Goal: Task Accomplishment & Management: Manage account settings

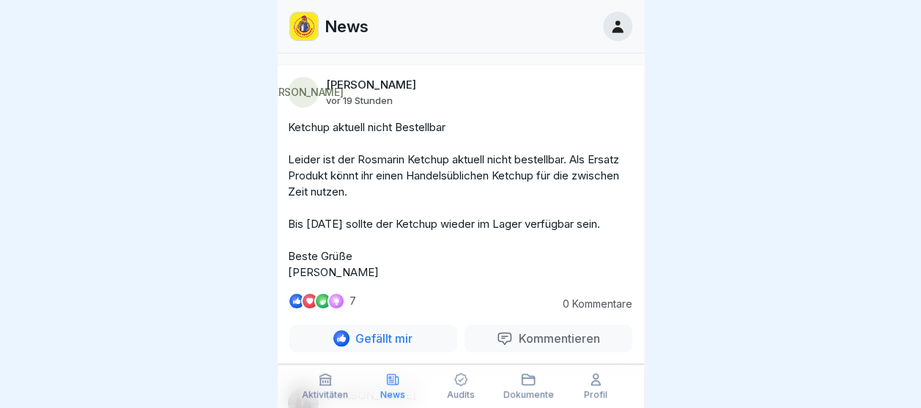
click at [594, 383] on icon at bounding box center [595, 379] width 15 height 15
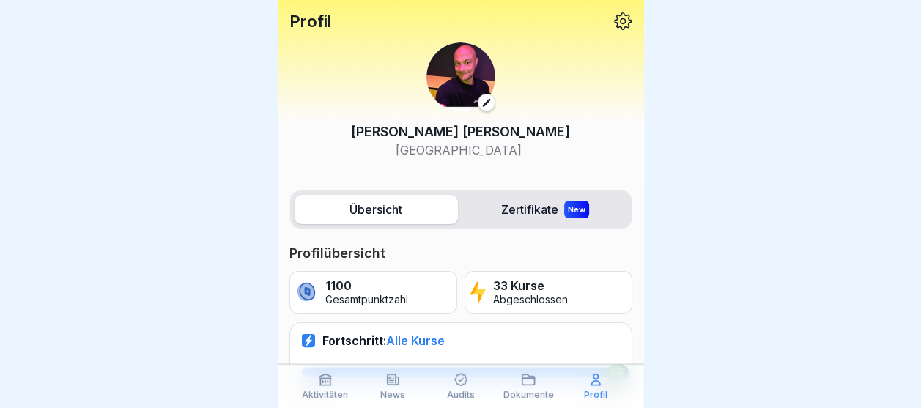
scroll to position [11, 0]
click at [325, 378] on icon at bounding box center [324, 379] width 11 height 11
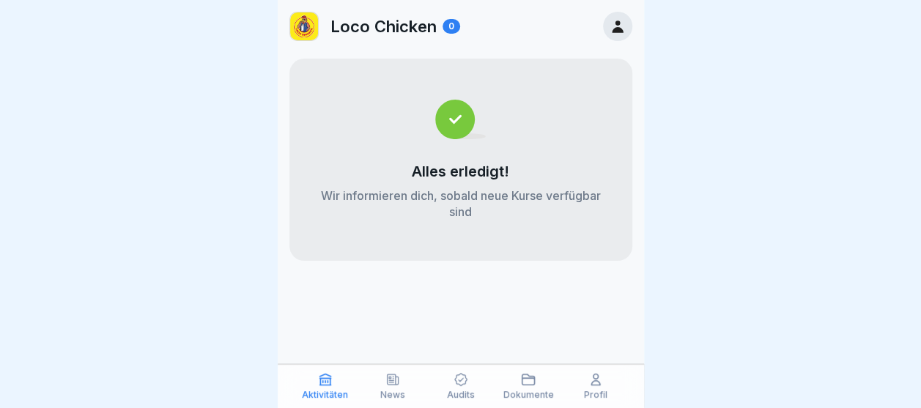
click at [453, 387] on div "Audits" at bounding box center [460, 386] width 60 height 28
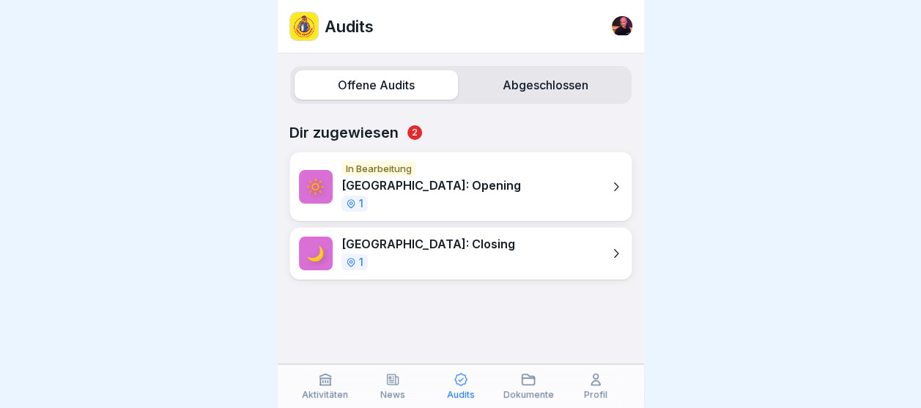
click at [428, 183] on p "[GEOGRAPHIC_DATA]: Opening" at bounding box center [431, 186] width 180 height 14
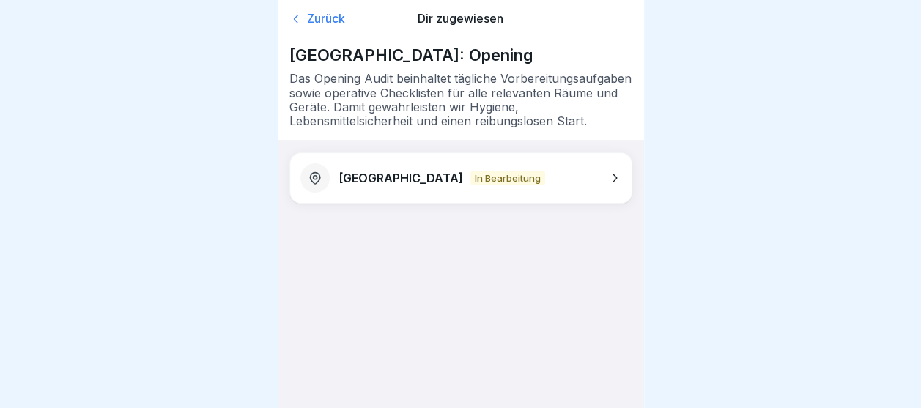
click at [366, 183] on p "[GEOGRAPHIC_DATA]" at bounding box center [401, 178] width 125 height 14
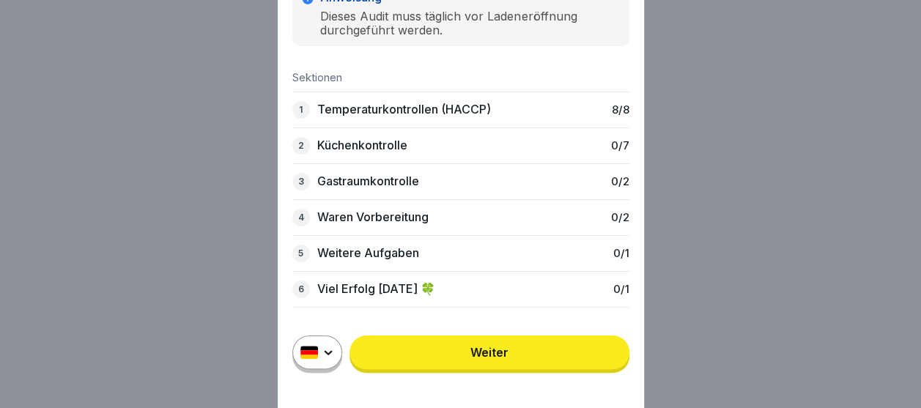
click at [504, 358] on link "Weiter" at bounding box center [490, 353] width 280 height 34
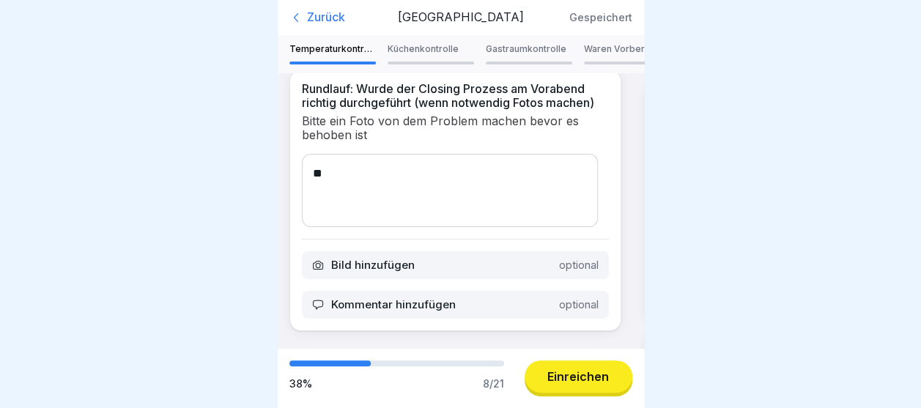
scroll to position [1315, 0]
click at [410, 56] on div "Küchenkontrolle" at bounding box center [431, 54] width 86 height 21
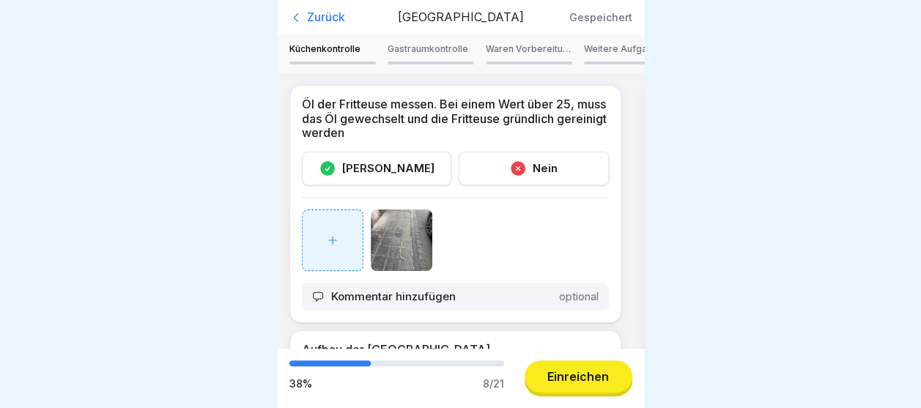
click at [402, 251] on img at bounding box center [402, 241] width 62 height 62
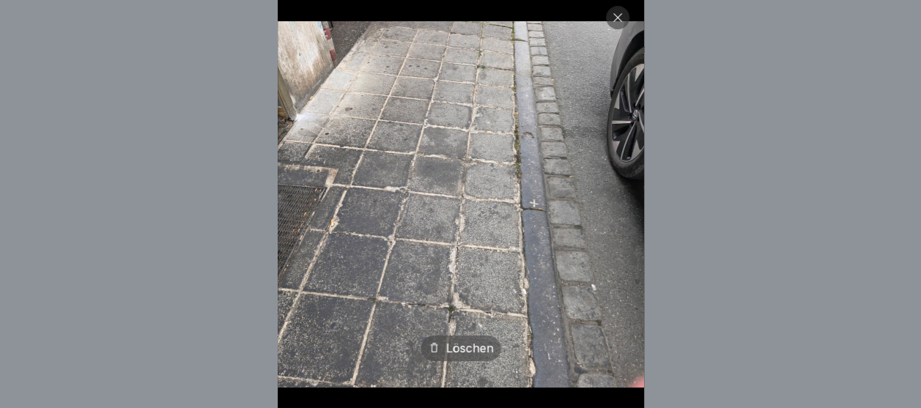
click at [624, 18] on icon at bounding box center [618, 18] width 12 height 12
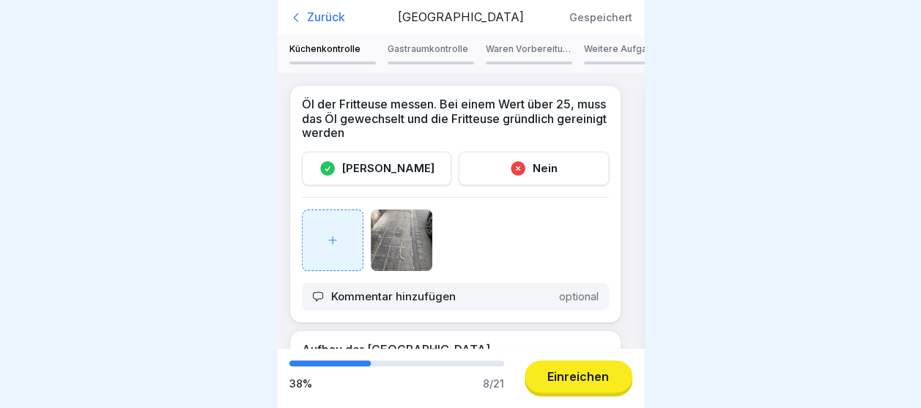
click at [385, 224] on img at bounding box center [402, 241] width 62 height 62
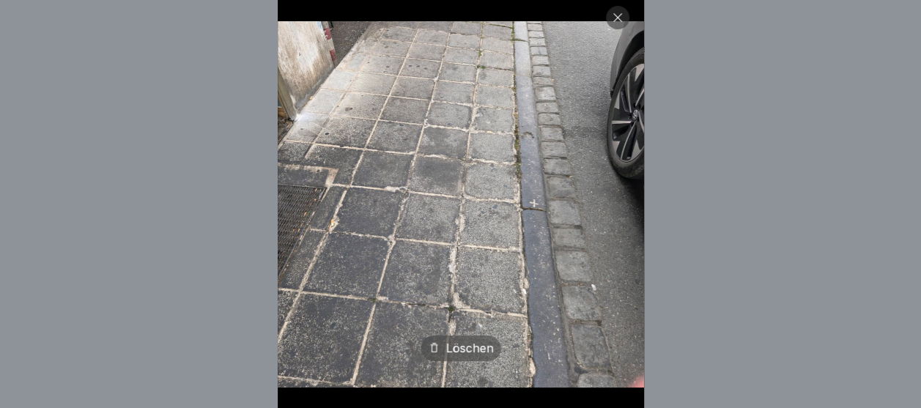
click at [473, 361] on div "Löschen" at bounding box center [461, 349] width 80 height 26
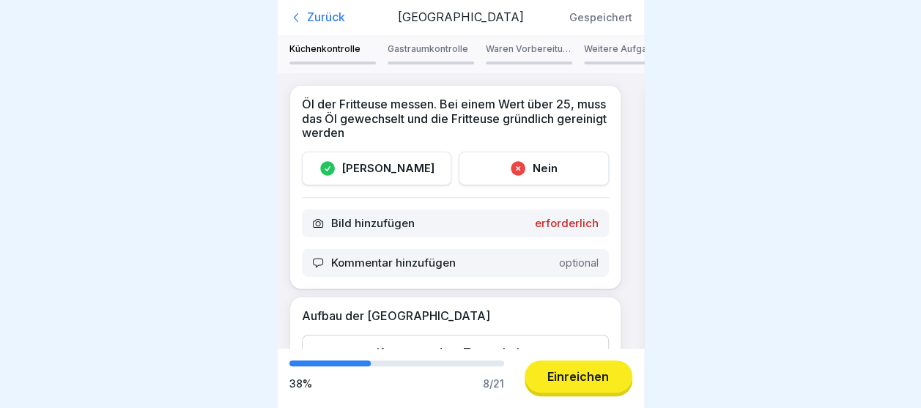
click at [336, 173] on icon at bounding box center [328, 169] width 18 height 18
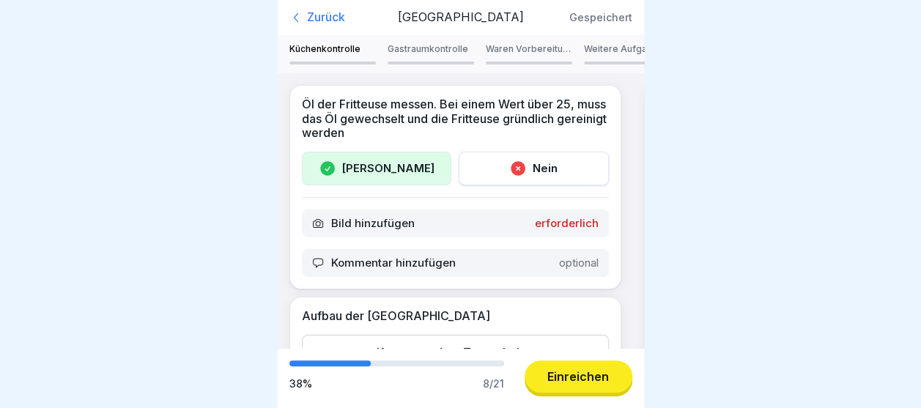
click at [567, 215] on div "Bild hinzufügen erforderlich" at bounding box center [455, 224] width 307 height 28
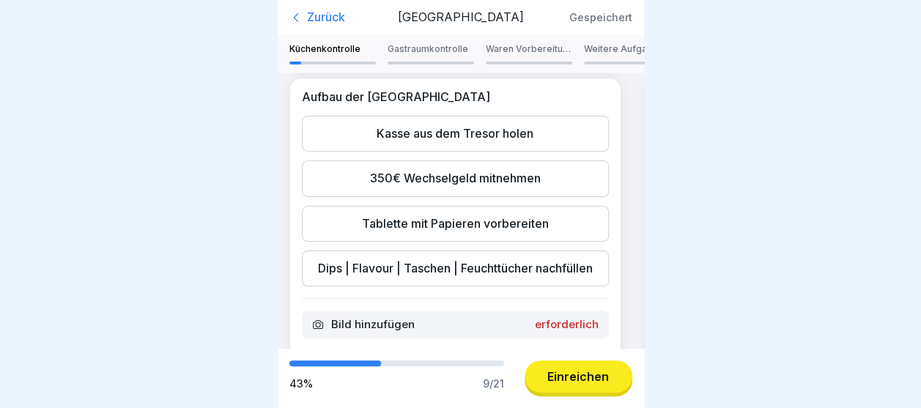
scroll to position [254, 0]
click at [544, 134] on div "Kasse aus dem Tresor holen" at bounding box center [455, 133] width 307 height 36
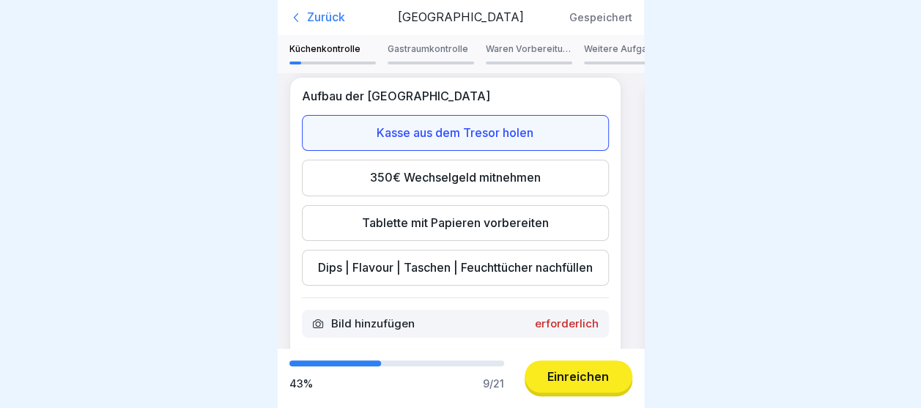
click at [453, 189] on div "350€ Wechselgeld mitnehmen" at bounding box center [455, 178] width 307 height 36
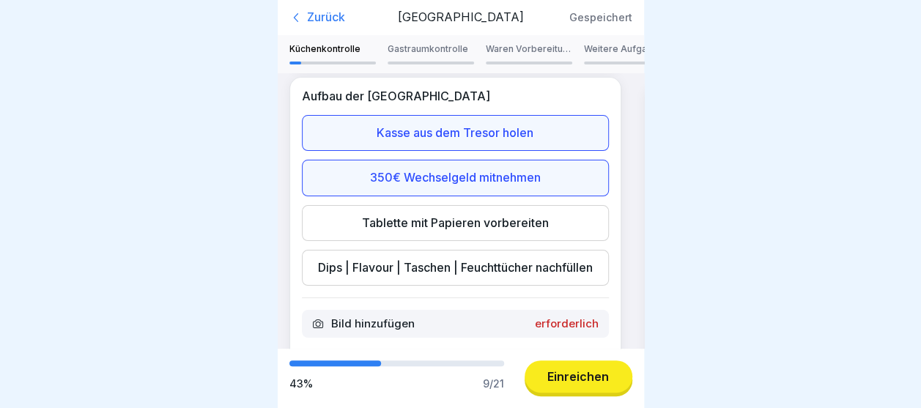
click at [451, 231] on div "Tablette mit Papieren vorbereiten" at bounding box center [455, 223] width 307 height 36
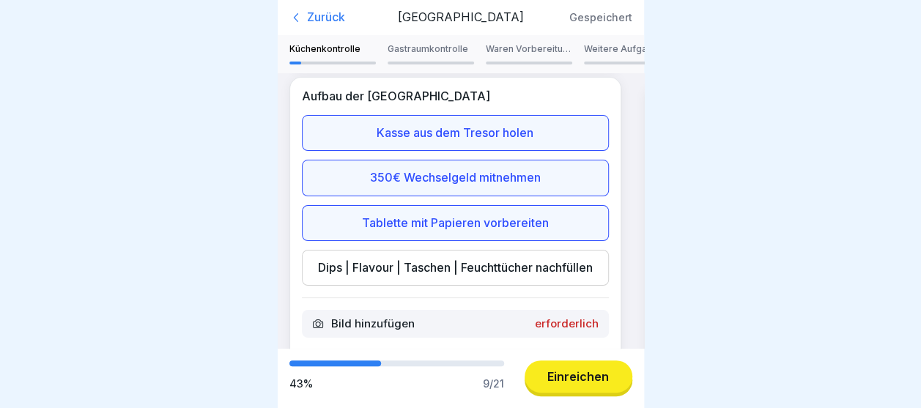
click at [421, 273] on div "Dips | Flavour | Taschen | Feuchttücher nachfüllen" at bounding box center [455, 268] width 307 height 36
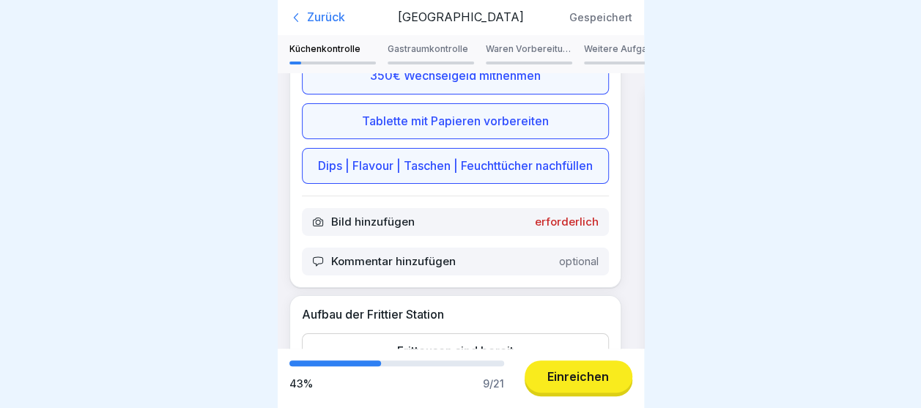
scroll to position [369, 0]
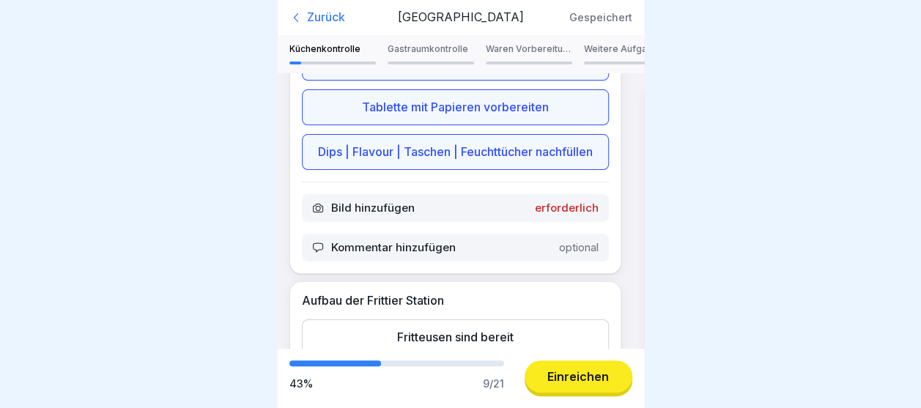
click at [567, 215] on p "erforderlich" at bounding box center [567, 208] width 64 height 13
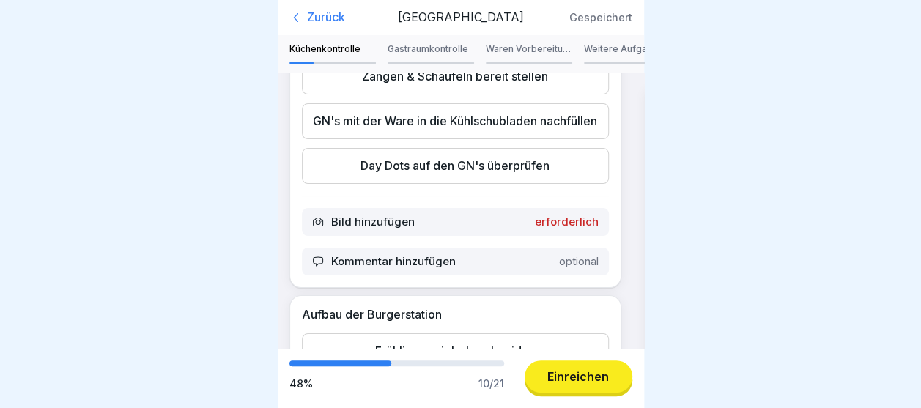
scroll to position [638, 0]
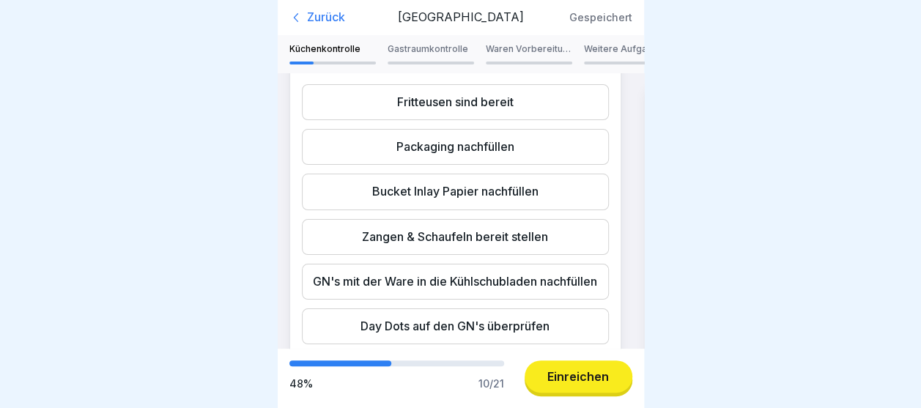
click at [498, 120] on div "Fritteusen sind bereit" at bounding box center [455, 102] width 307 height 36
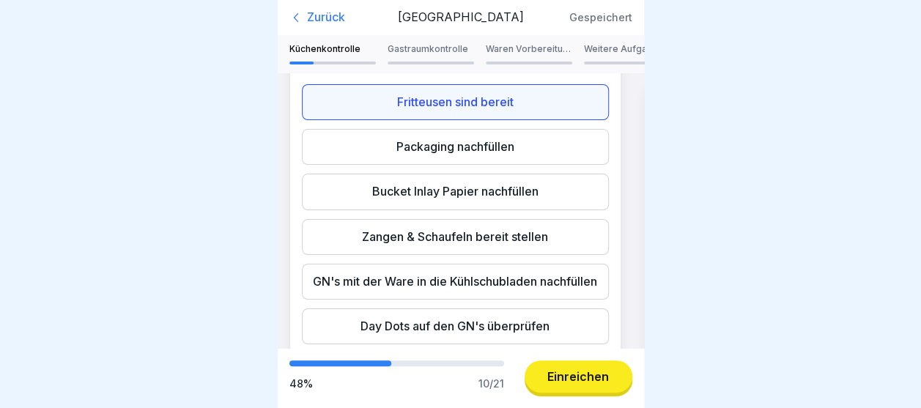
click at [480, 165] on div "Packaging nachfüllen" at bounding box center [455, 147] width 307 height 36
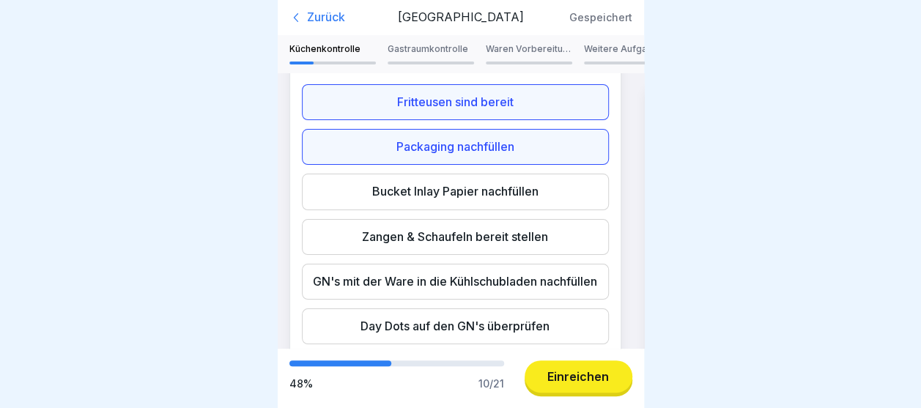
click at [445, 210] on div "Bucket Inlay Papier nachfüllen" at bounding box center [455, 192] width 307 height 36
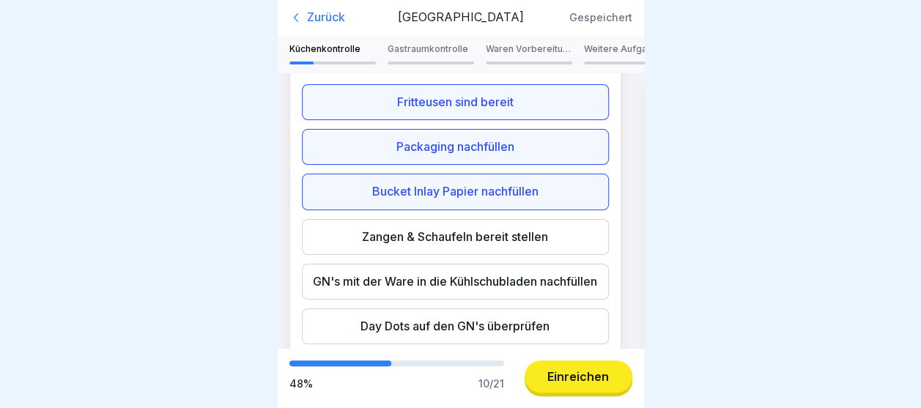
click at [426, 255] on div "Zangen & Schaufeln bereit stellen" at bounding box center [455, 237] width 307 height 36
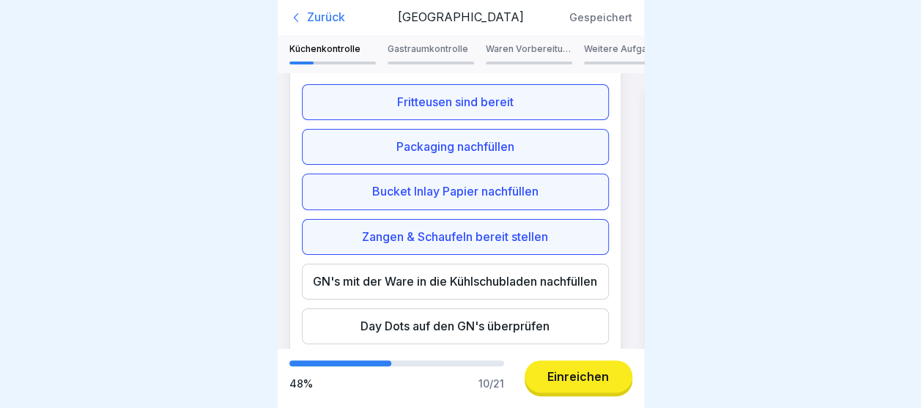
click at [400, 300] on div "GN's mit der Ware in die Kühlschubladen nachfüllen" at bounding box center [455, 282] width 307 height 36
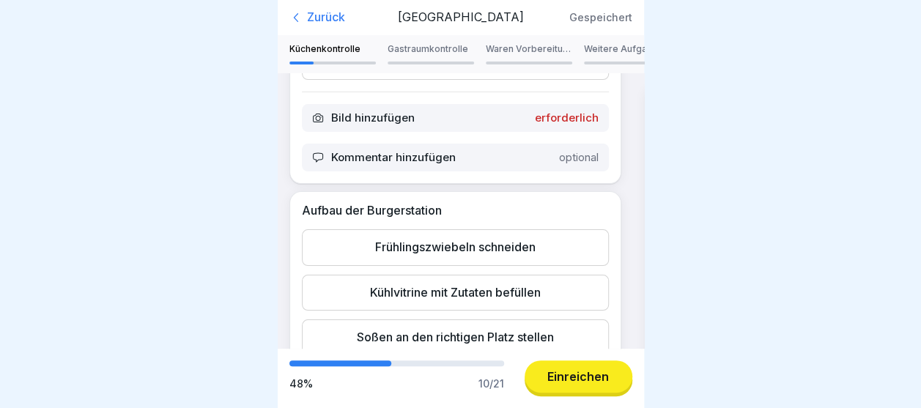
scroll to position [926, 0]
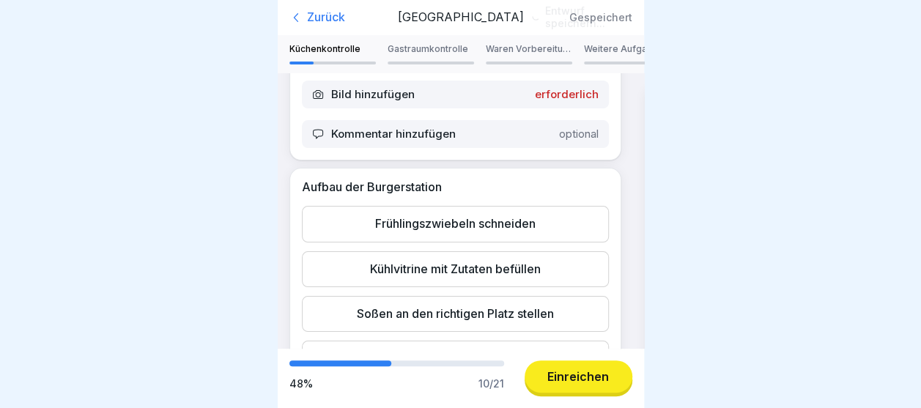
click at [566, 108] on div "Bild hinzufügen erforderlich" at bounding box center [455, 95] width 307 height 28
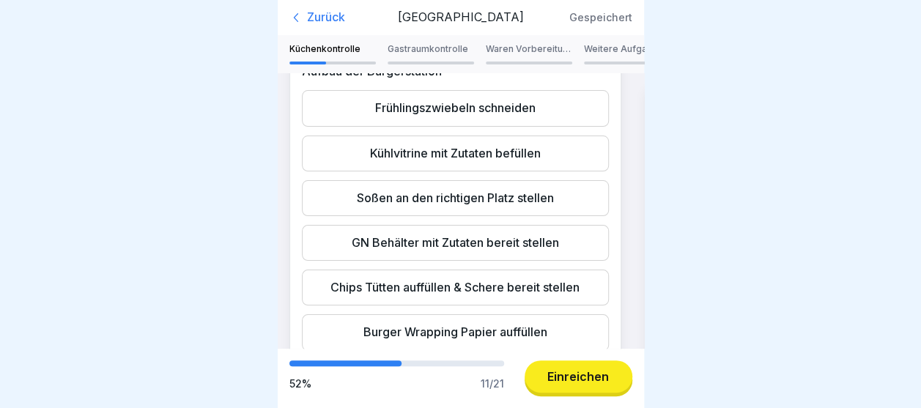
scroll to position [1071, 0]
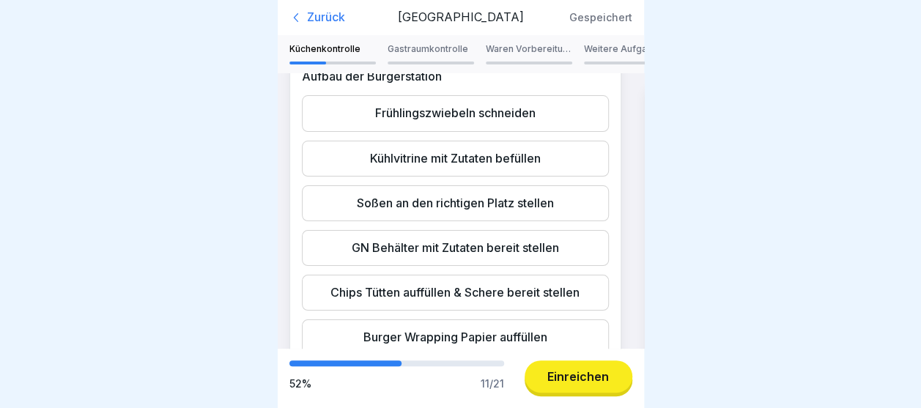
click at [539, 131] on div "Frühlingszwiebeln schneiden" at bounding box center [455, 113] width 307 height 36
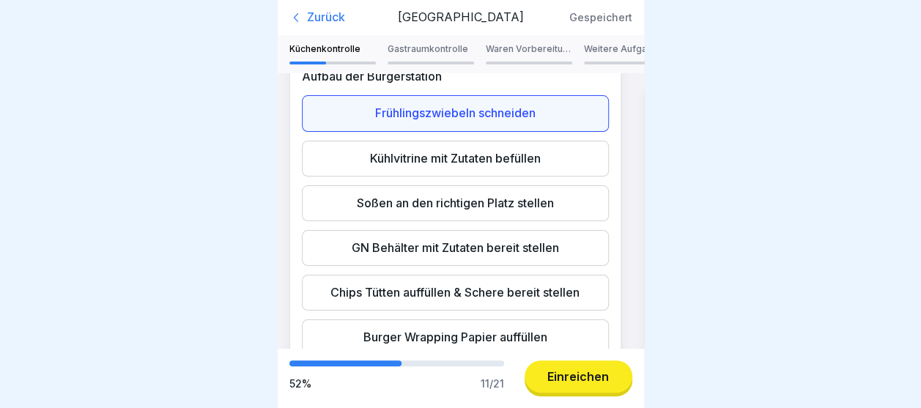
click at [500, 177] on div "Kühlvitrine mit Zutaten befüllen" at bounding box center [455, 159] width 307 height 36
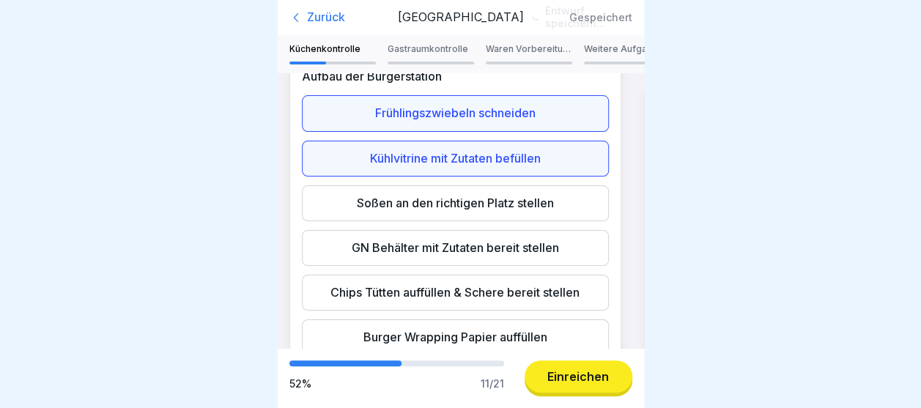
click at [492, 221] on div "Soßen an den richtigen Platz stellen" at bounding box center [455, 203] width 307 height 36
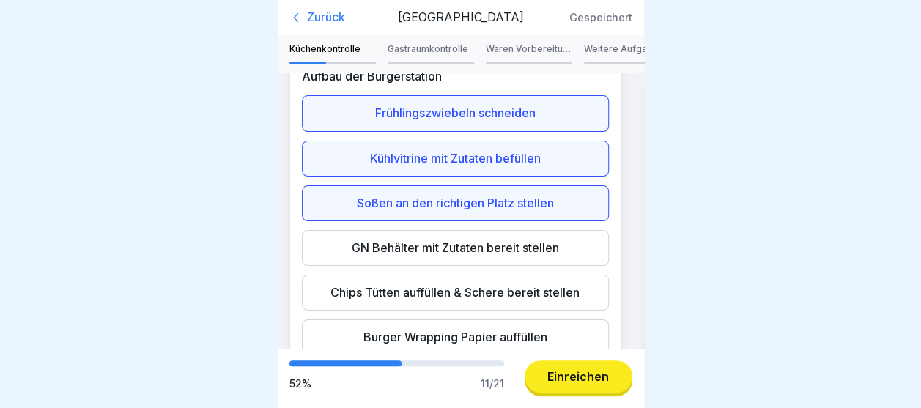
click at [477, 266] on div "GN Behälter mit Zutaten bereit stellen" at bounding box center [455, 248] width 307 height 36
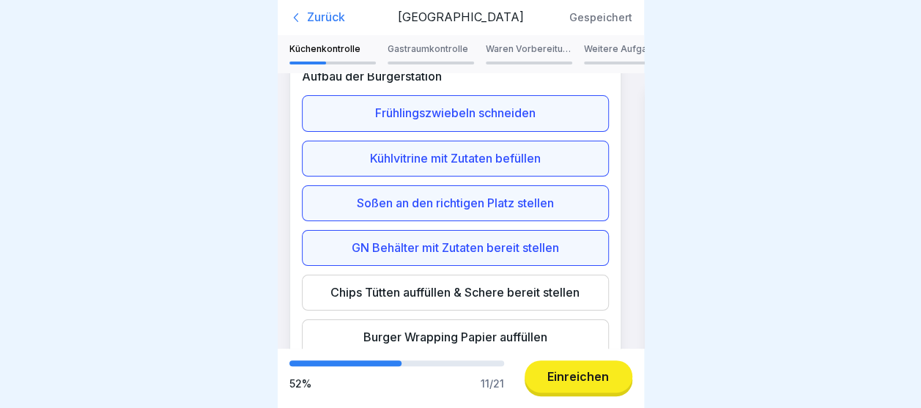
scroll to position [1210, 0]
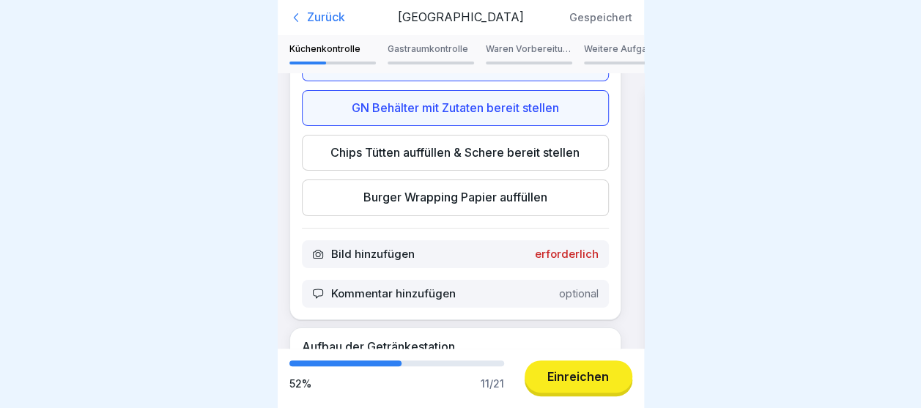
click at [547, 171] on div "Chips Tütten auffüllen & Schere bereit stellen" at bounding box center [455, 153] width 307 height 36
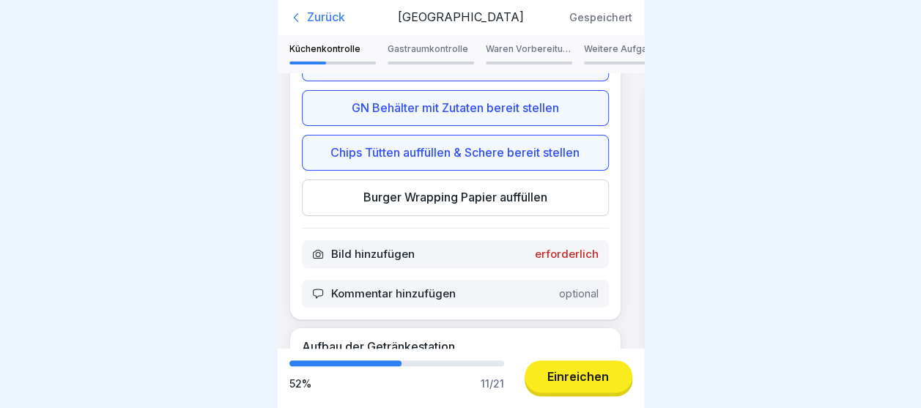
click at [536, 215] on div "Burger Wrapping Papier auffüllen" at bounding box center [455, 198] width 307 height 36
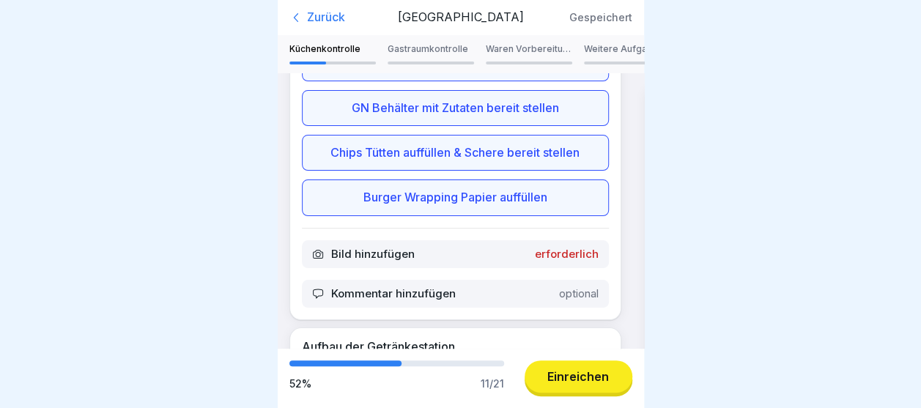
click at [552, 261] on p "erforderlich" at bounding box center [567, 254] width 64 height 13
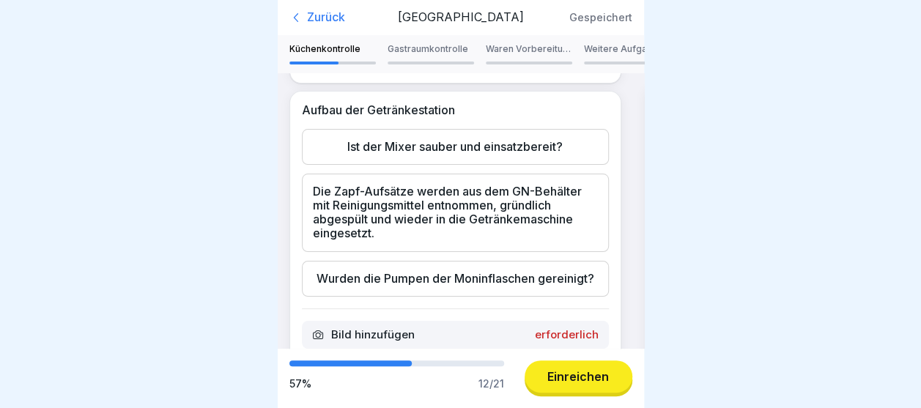
scroll to position [1471, 0]
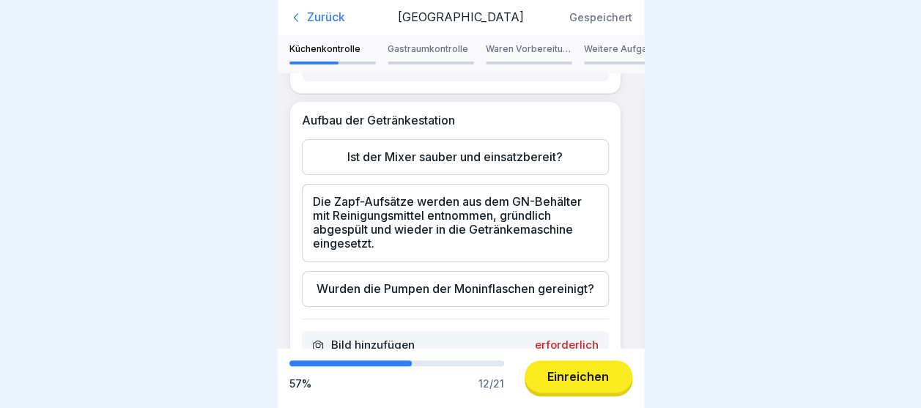
click at [508, 175] on div "Ist der Mixer sauber und einsatzbereit?" at bounding box center [455, 157] width 307 height 36
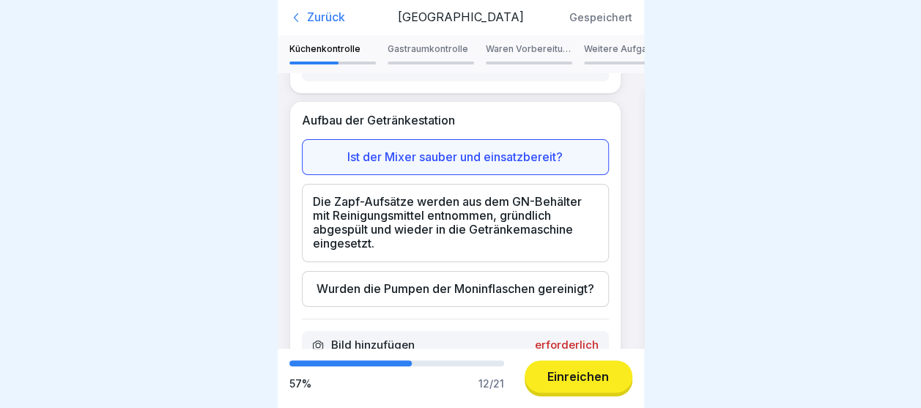
click at [487, 262] on div "Die Zapf-Aufsätze werden aus dem GN-Behälter mit Reinigungsmittel entnommen, gr…" at bounding box center [455, 223] width 307 height 78
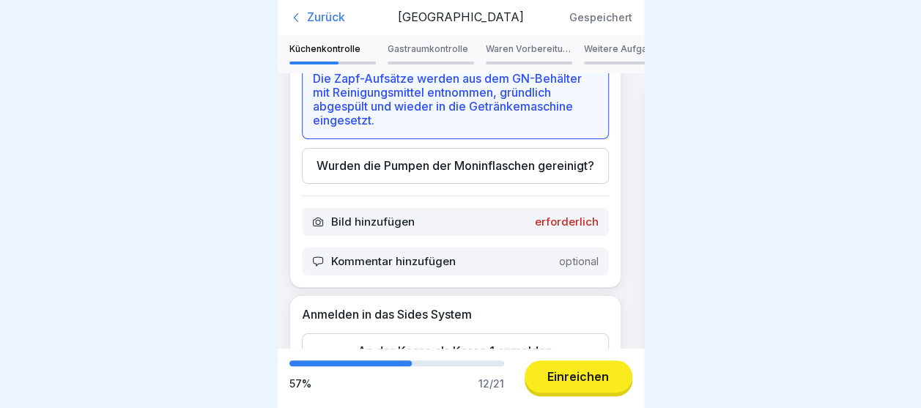
scroll to position [1570, 0]
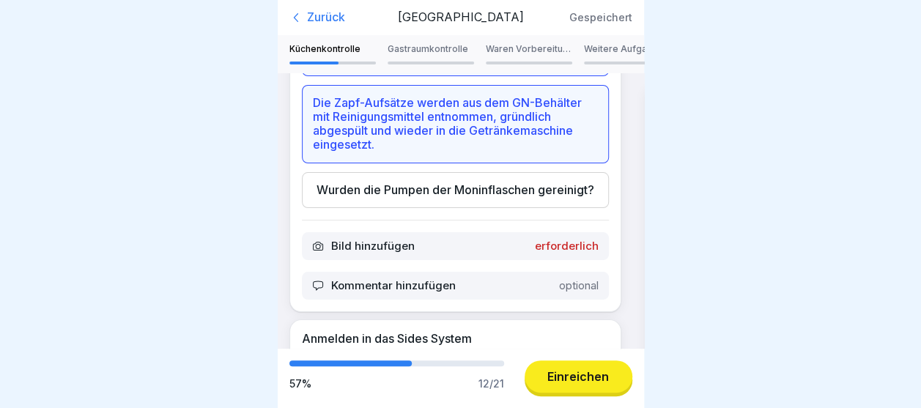
click at [500, 208] on div "Wurden die Pumpen der Moninflaschen gereinigt?" at bounding box center [455, 190] width 307 height 36
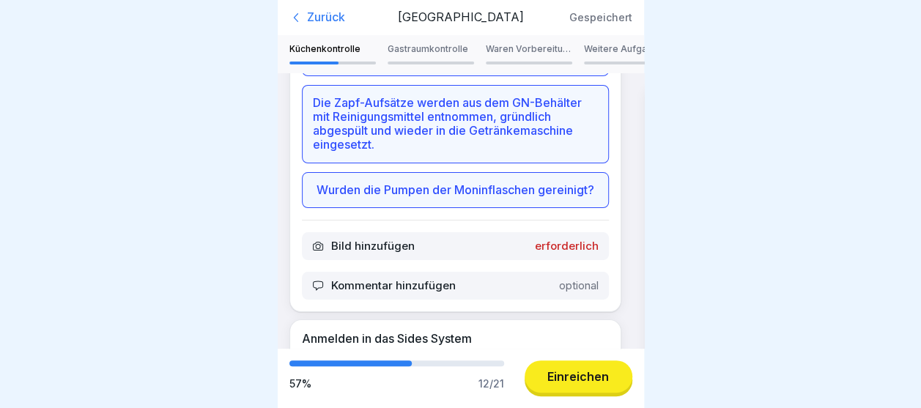
click at [581, 260] on div "Bild hinzufügen erforderlich" at bounding box center [455, 246] width 307 height 28
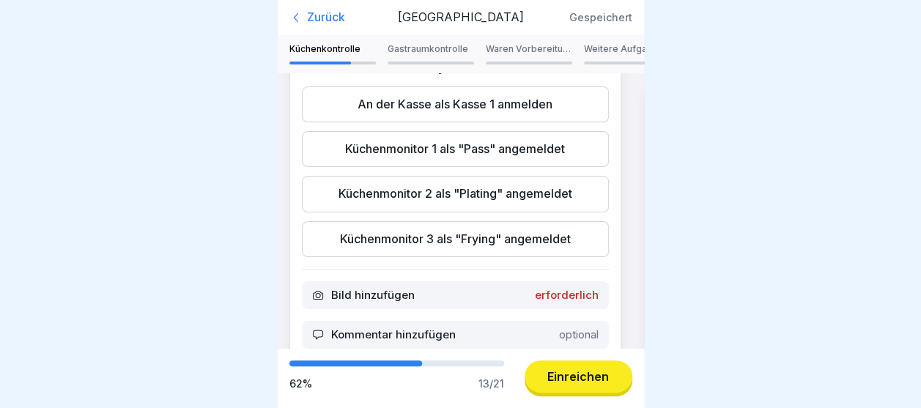
scroll to position [1859, 0]
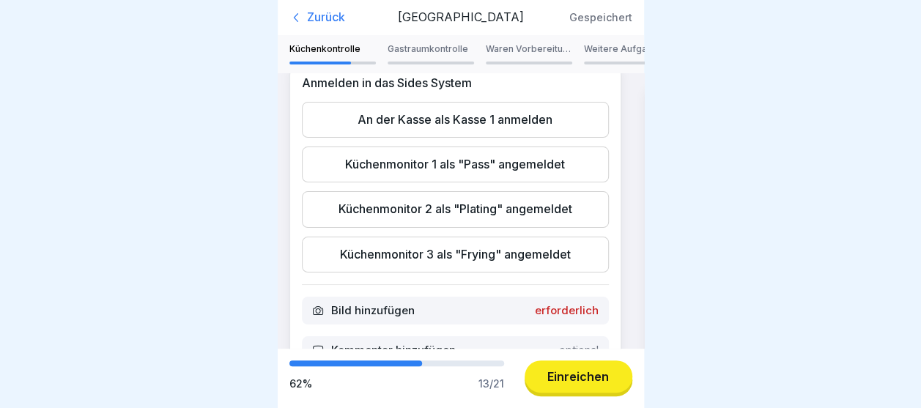
click at [539, 138] on div "An der Kasse als Kasse 1 anmelden" at bounding box center [455, 120] width 307 height 36
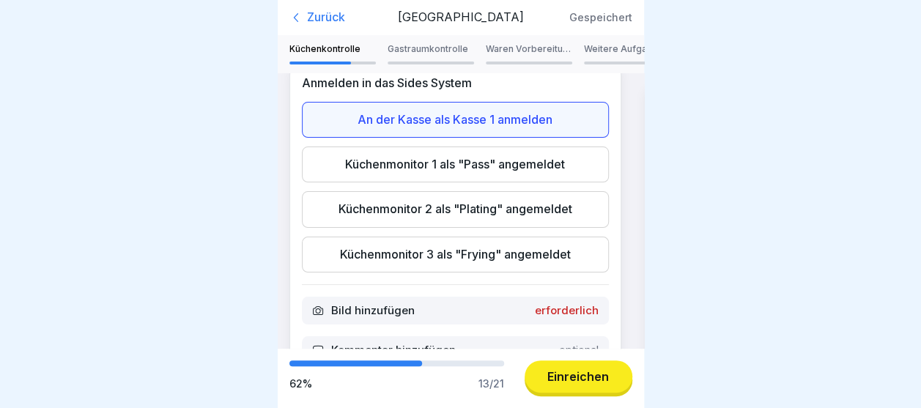
click at [507, 182] on div "Küchenmonitor 1 als "Pass" angemeldet" at bounding box center [455, 165] width 307 height 36
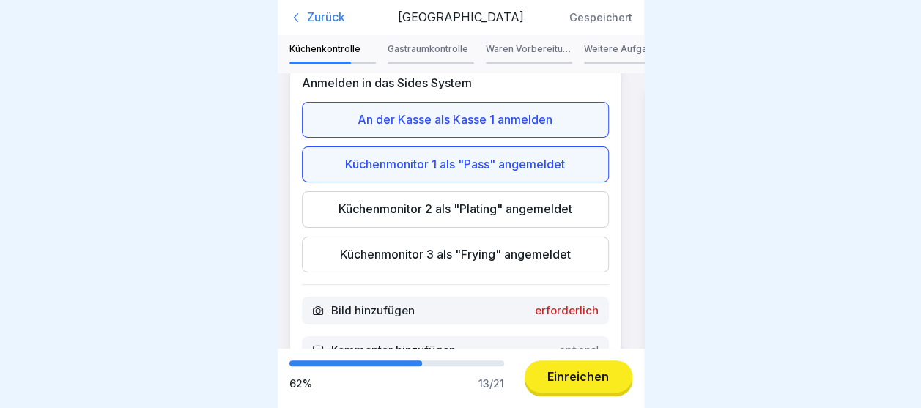
click at [491, 227] on div "Küchenmonitor 2 als "Plating" angemeldet" at bounding box center [455, 209] width 307 height 36
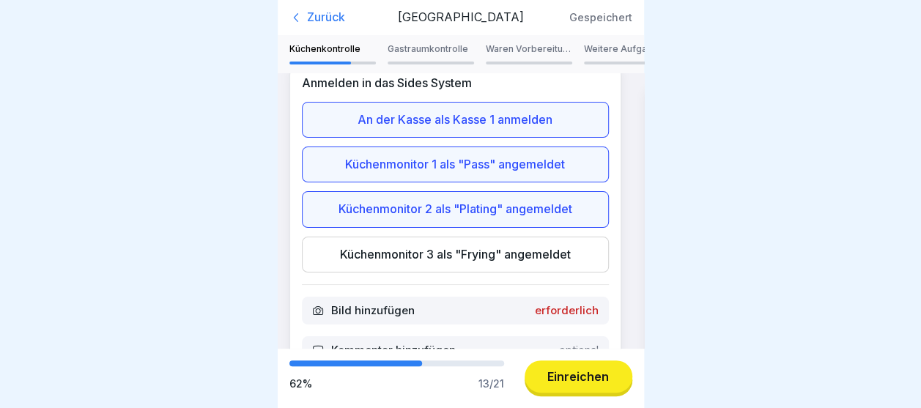
click at [501, 273] on div "Küchenmonitor 3 als "Frying" angemeldet" at bounding box center [455, 255] width 307 height 36
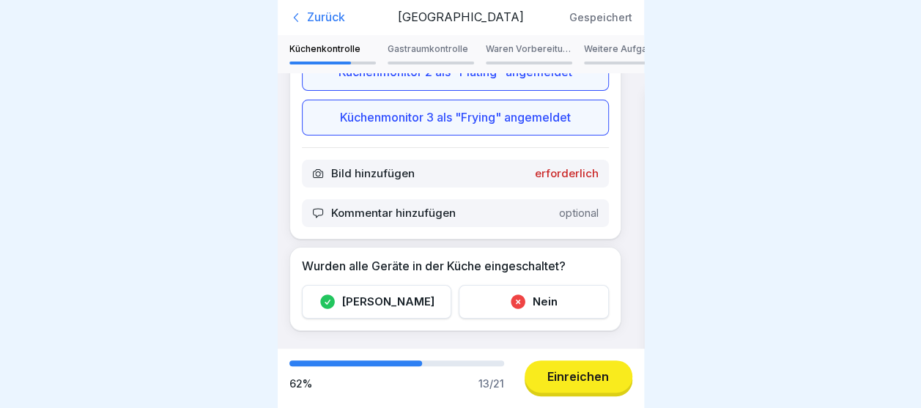
scroll to position [2088, 0]
click at [564, 167] on p "erforderlich" at bounding box center [567, 173] width 64 height 13
click at [421, 292] on div "[PERSON_NAME]" at bounding box center [377, 302] width 150 height 34
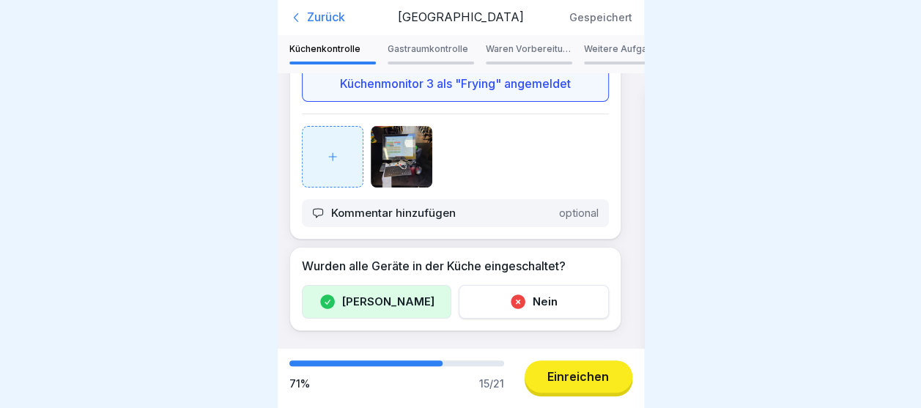
scroll to position [2134, 0]
click at [440, 50] on p "Gastraumkontrolle" at bounding box center [431, 49] width 86 height 10
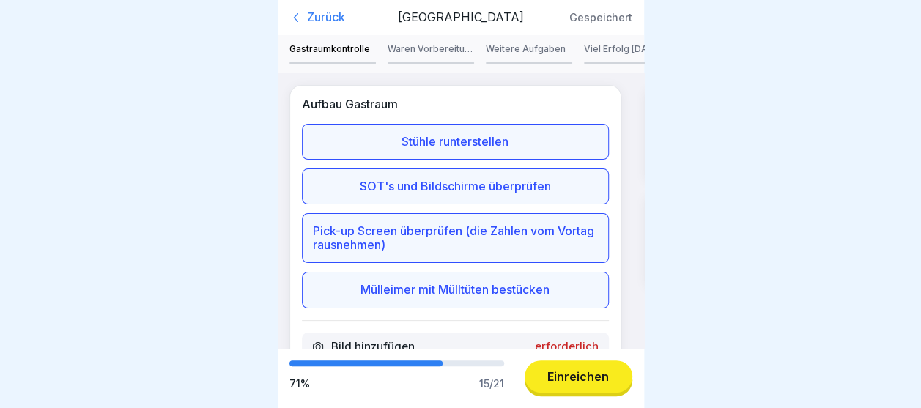
click at [450, 154] on div "Stühle runterstellen" at bounding box center [455, 142] width 307 height 36
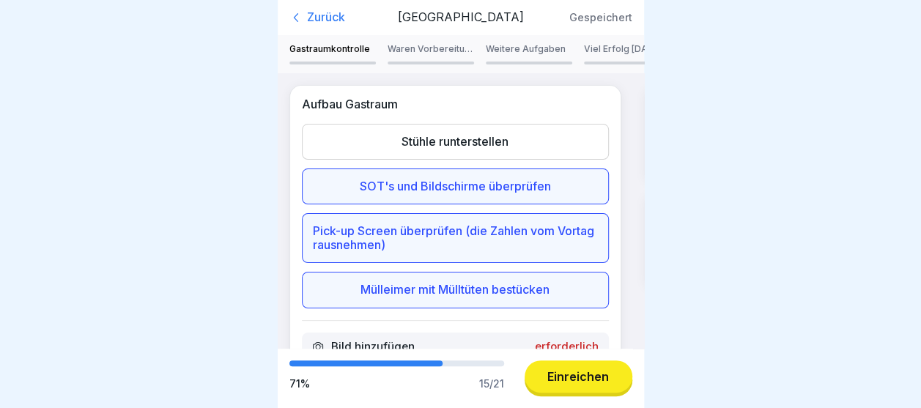
click at [450, 154] on div "Stühle runterstellen" at bounding box center [455, 142] width 307 height 36
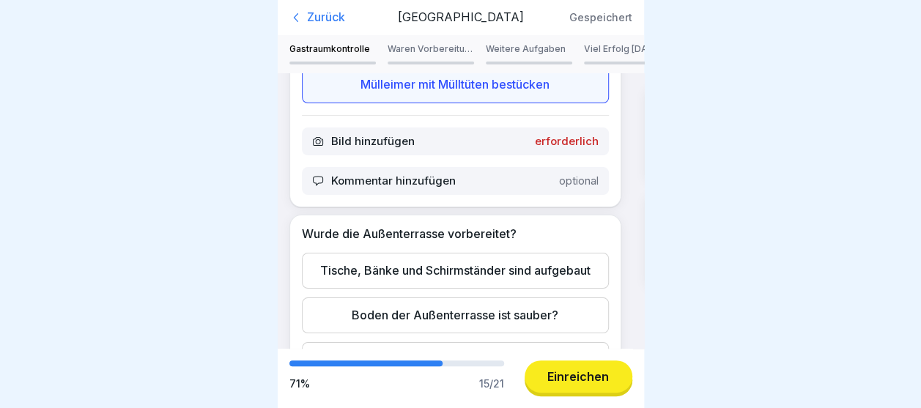
scroll to position [196, 0]
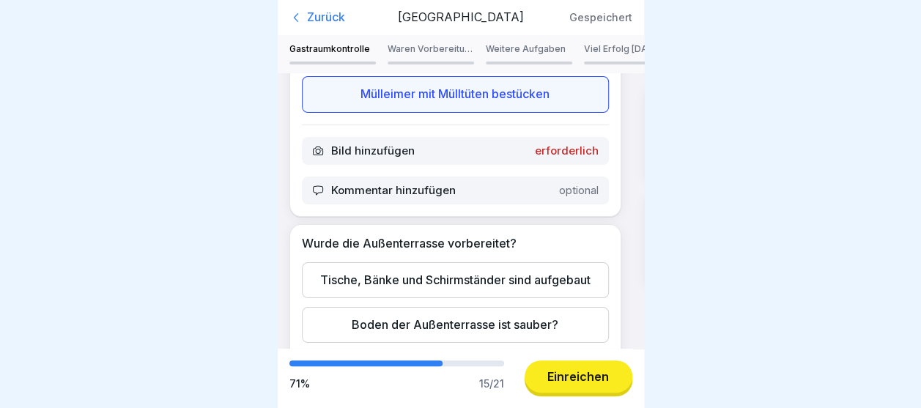
click at [571, 144] on p "erforderlich" at bounding box center [567, 150] width 64 height 13
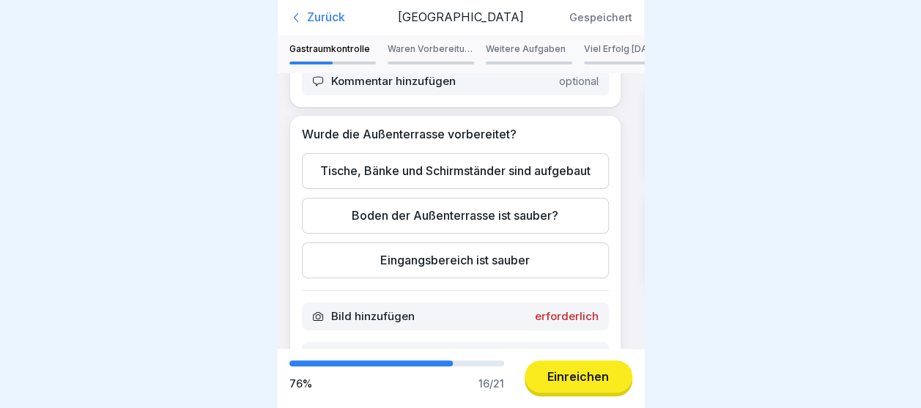
scroll to position [363, 0]
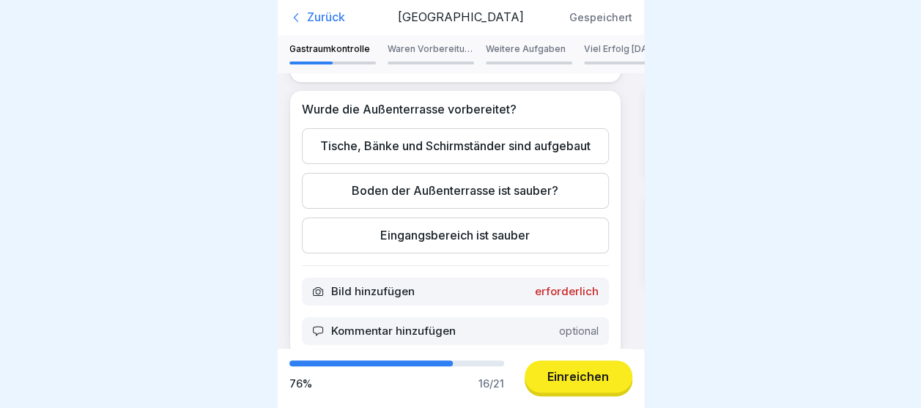
click at [443, 155] on div "Tische, Bänke und Schirmständer sind aufgebaut" at bounding box center [455, 146] width 307 height 36
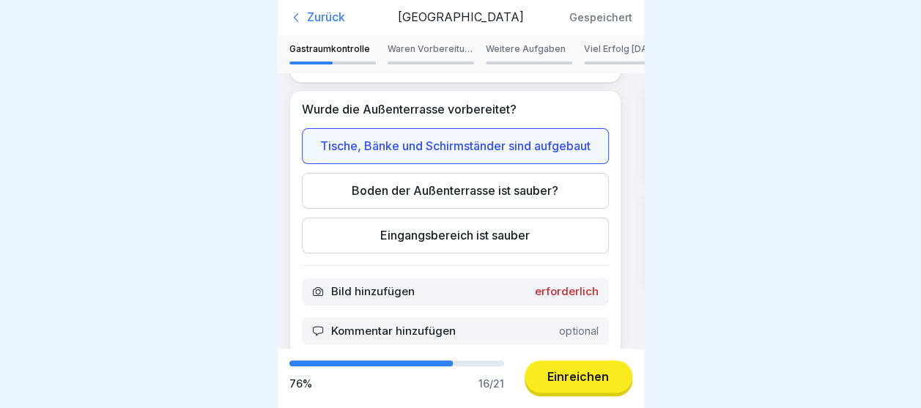
click at [445, 208] on div "Boden der Außenterrasse ist sauber?" at bounding box center [455, 191] width 307 height 36
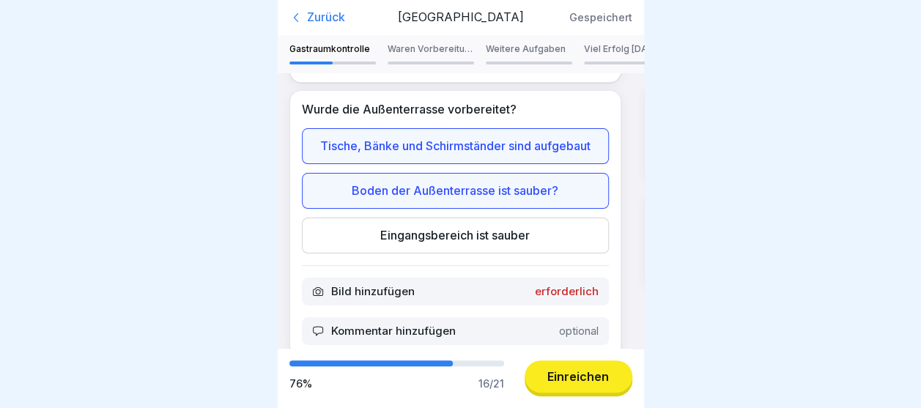
click at [456, 254] on div "Eingangsbereich ist sauber" at bounding box center [455, 236] width 307 height 36
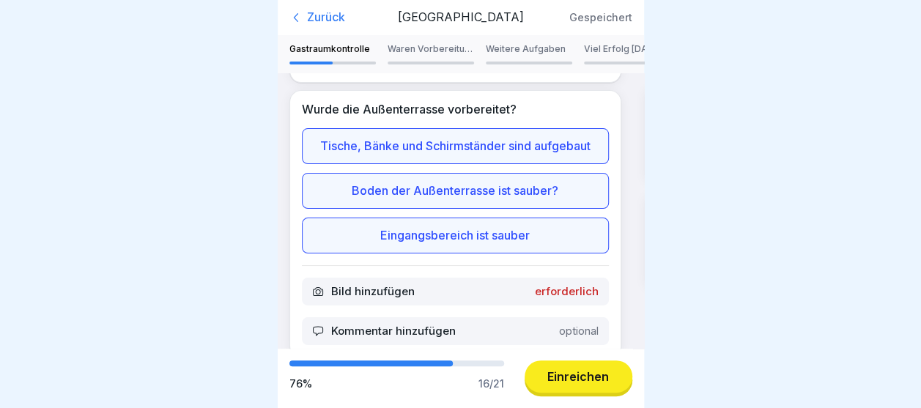
click at [556, 298] on p "erforderlich" at bounding box center [567, 291] width 64 height 13
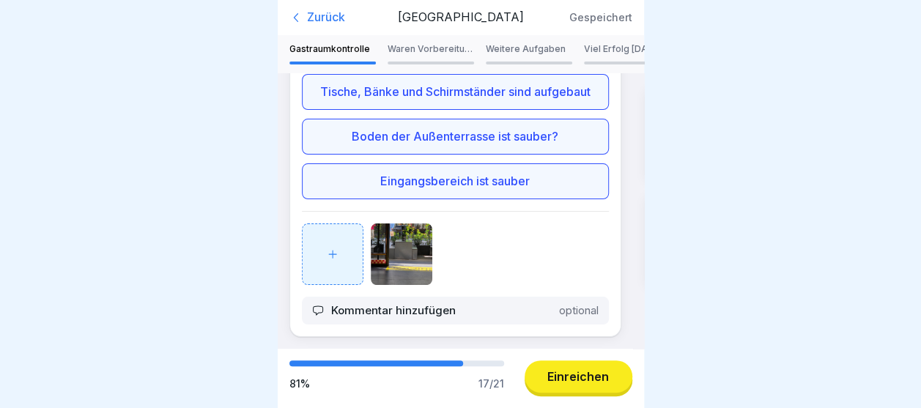
scroll to position [466, 0]
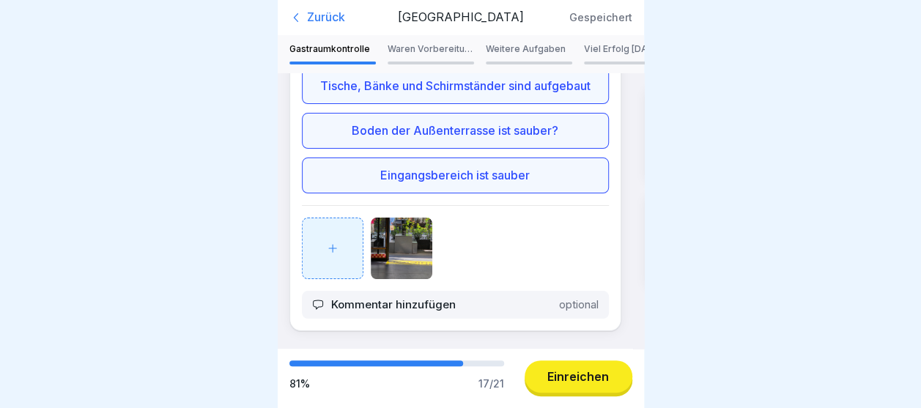
click at [432, 51] on p "Waren Vorbereitung" at bounding box center [431, 49] width 86 height 10
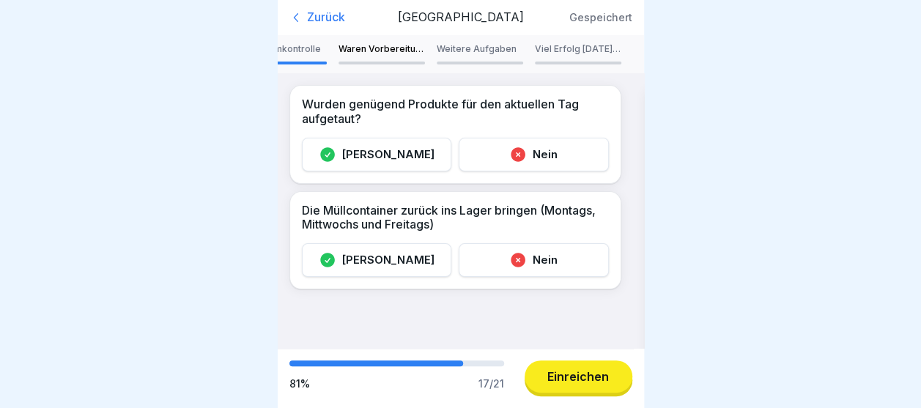
click at [390, 154] on div "[PERSON_NAME]" at bounding box center [377, 155] width 150 height 34
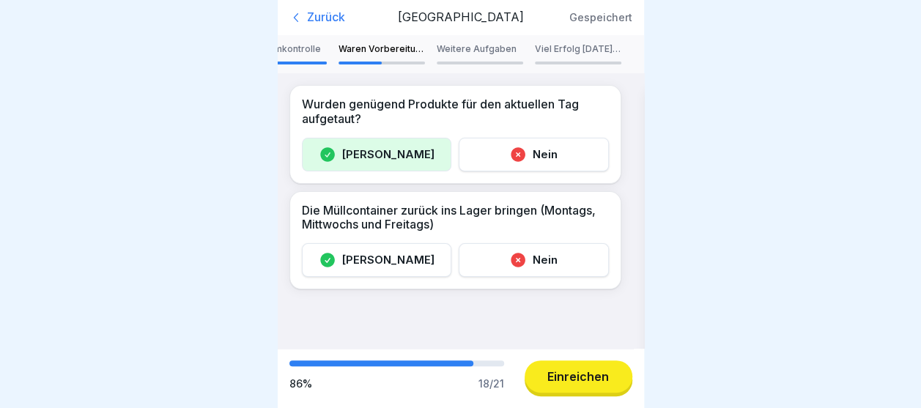
click at [380, 257] on div "[PERSON_NAME]" at bounding box center [377, 260] width 150 height 34
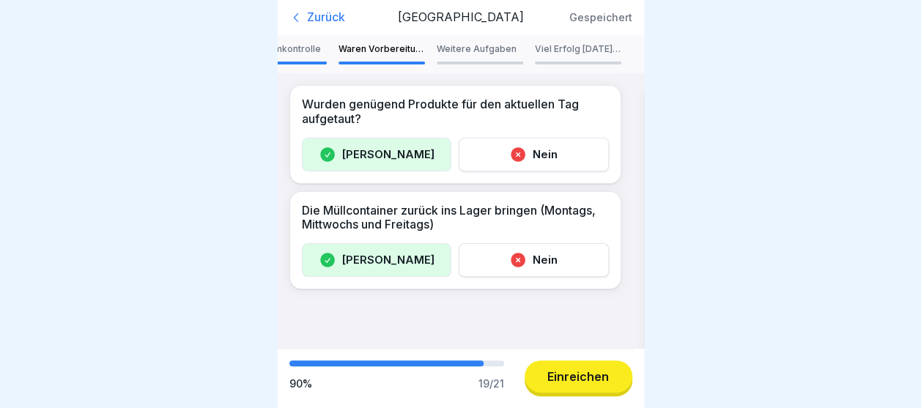
click at [479, 56] on div "Weitere Aufgaben" at bounding box center [480, 54] width 86 height 21
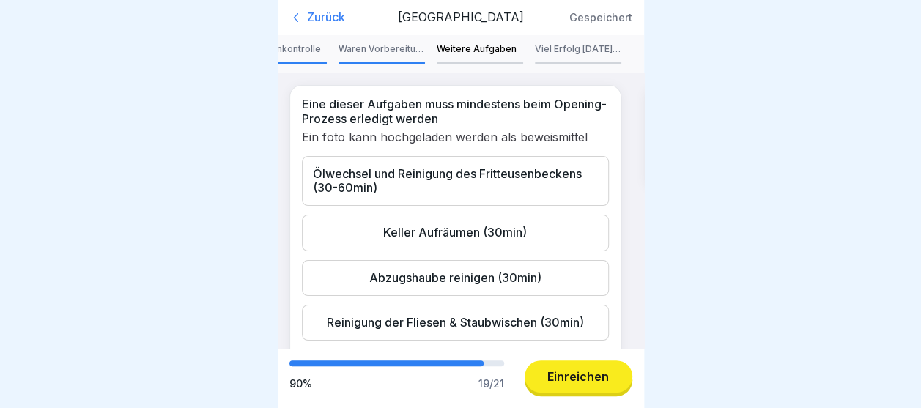
click at [435, 167] on div "Ölwechsel und Reinigung des Fritteusenbeckens (30-60min)" at bounding box center [455, 181] width 307 height 50
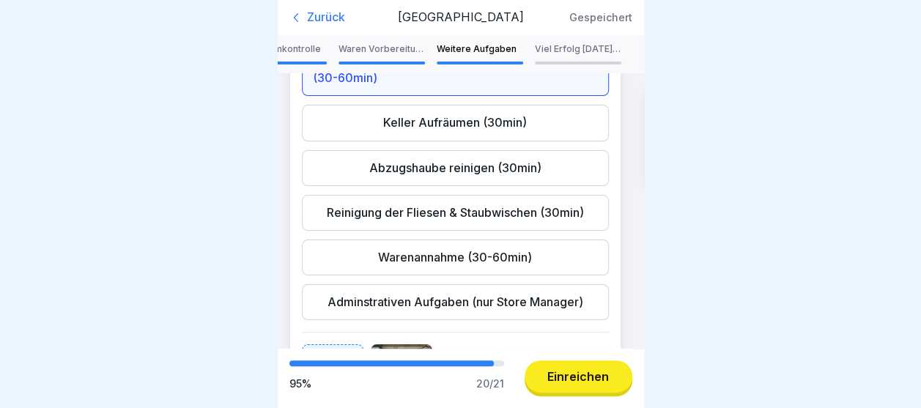
scroll to position [115, 0]
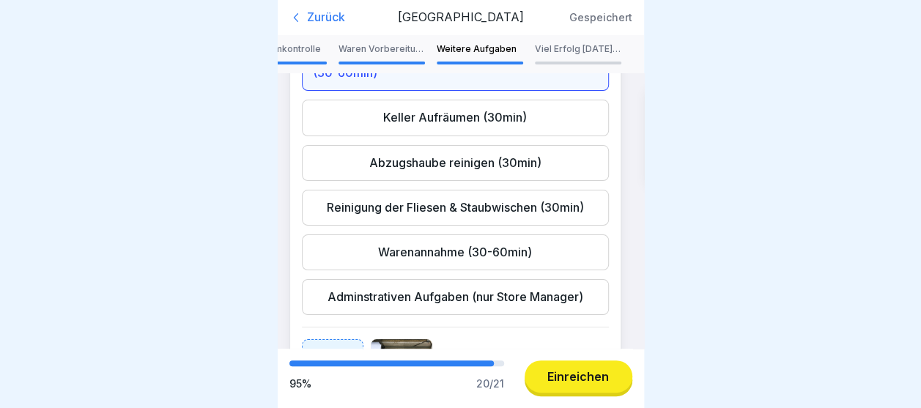
click at [519, 248] on div "Warenannahme (30-60min)" at bounding box center [455, 252] width 307 height 36
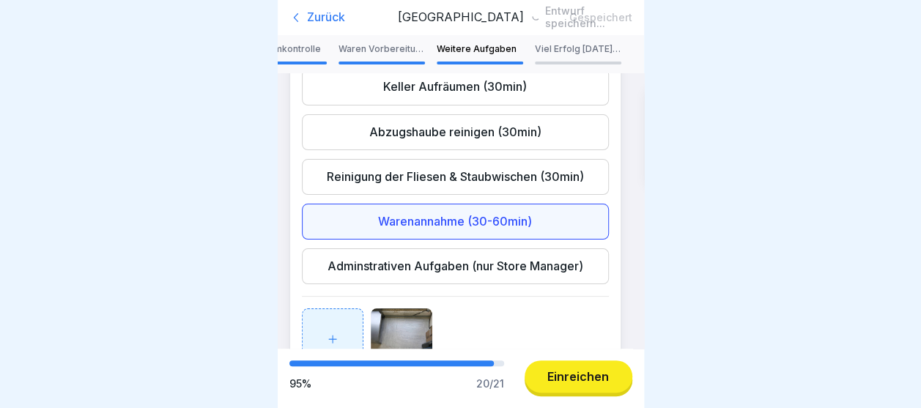
scroll to position [216, 0]
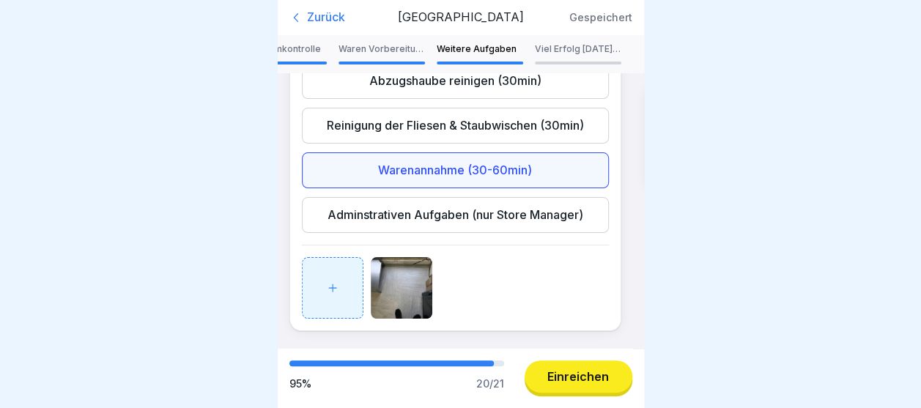
click at [524, 197] on div "Adminstrativen Aufgaben (nur Store Manager)" at bounding box center [455, 215] width 307 height 36
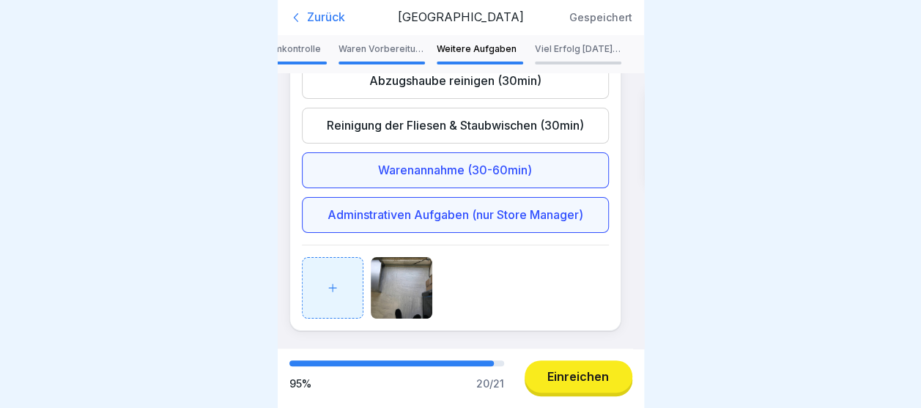
click at [410, 259] on img at bounding box center [402, 288] width 62 height 62
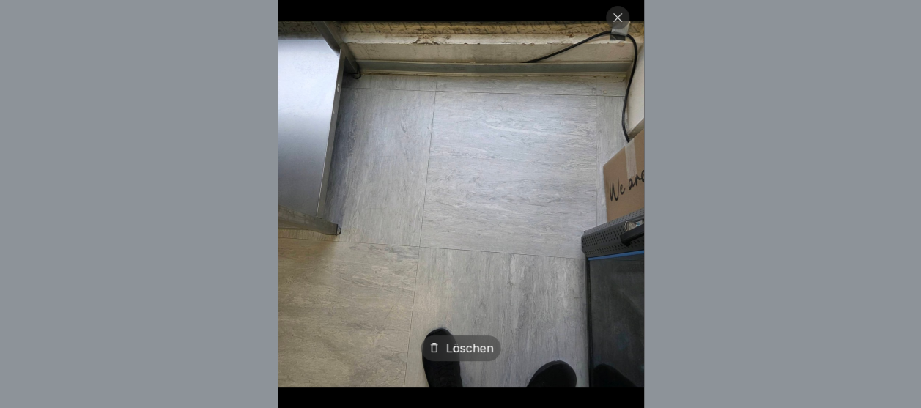
click at [470, 361] on div "Löschen" at bounding box center [461, 349] width 80 height 26
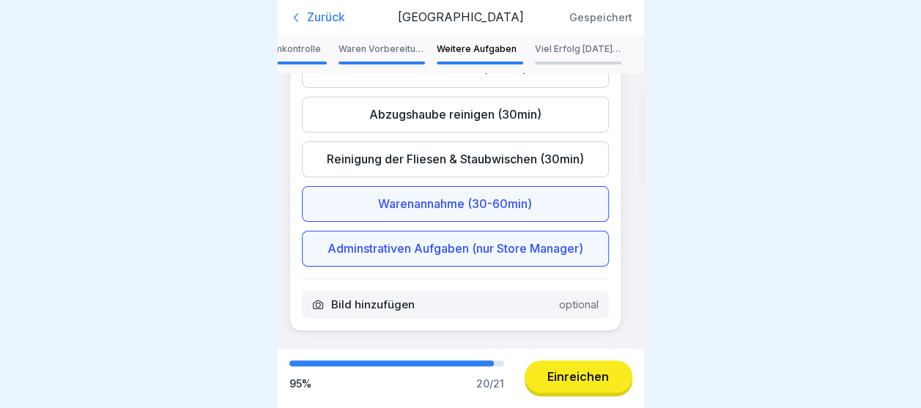
click at [577, 53] on p "Viel Erfolg [DATE] 🍀" at bounding box center [578, 49] width 86 height 10
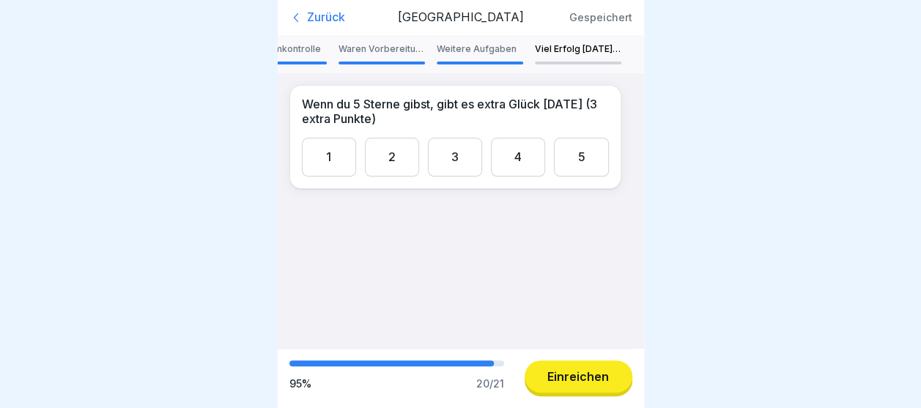
click at [576, 154] on div "5" at bounding box center [581, 157] width 54 height 39
click at [583, 381] on button "Einreichen" at bounding box center [579, 377] width 108 height 32
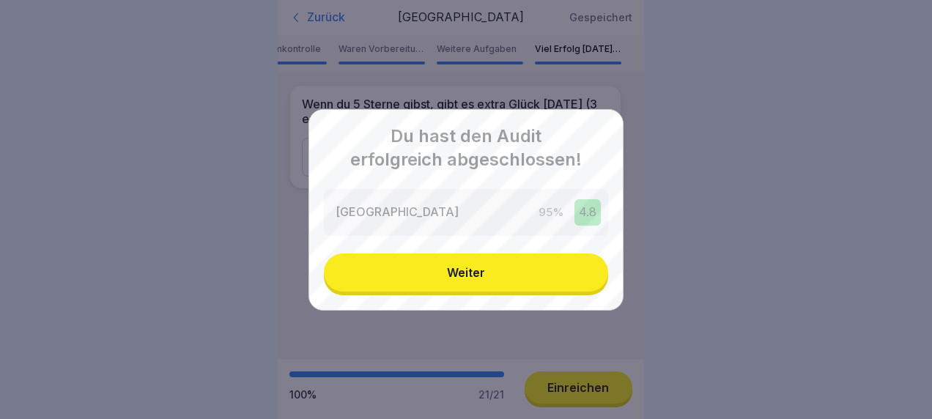
click at [488, 271] on button "Weiter" at bounding box center [466, 273] width 284 height 38
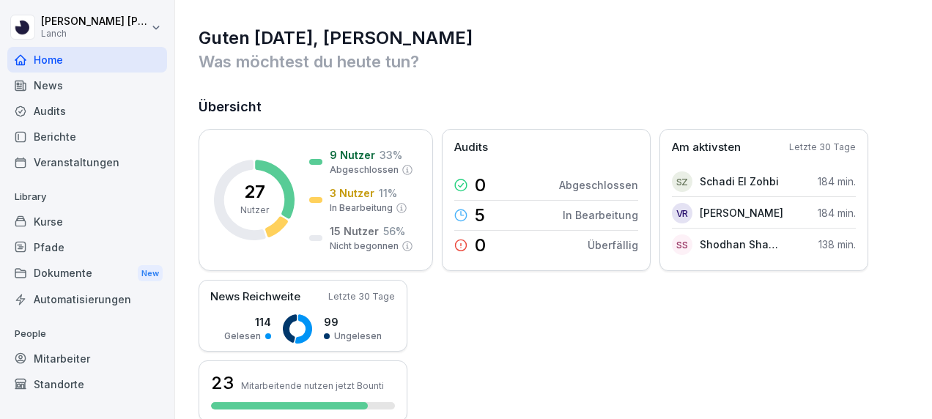
click at [464, 365] on div "27 Nutzer 9 Nutzer 33 % Abgeschlossen 3 Nutzer 11 % In Bearbeitung 15 Nutzer 56…" at bounding box center [554, 275] width 711 height 293
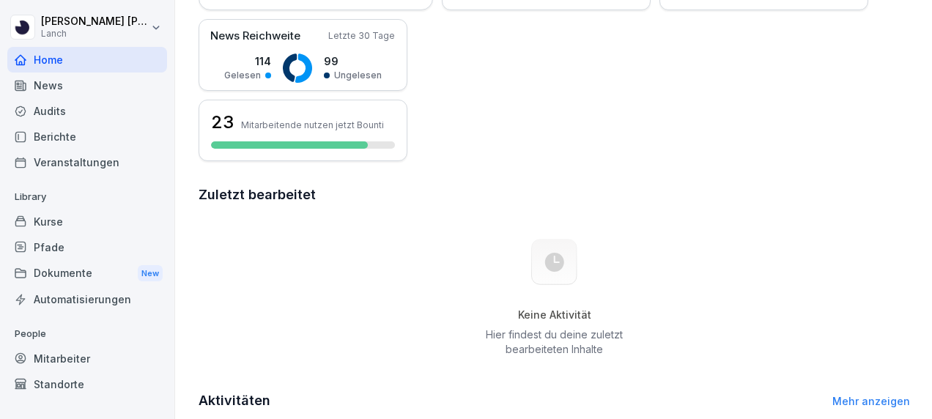
scroll to position [264, 0]
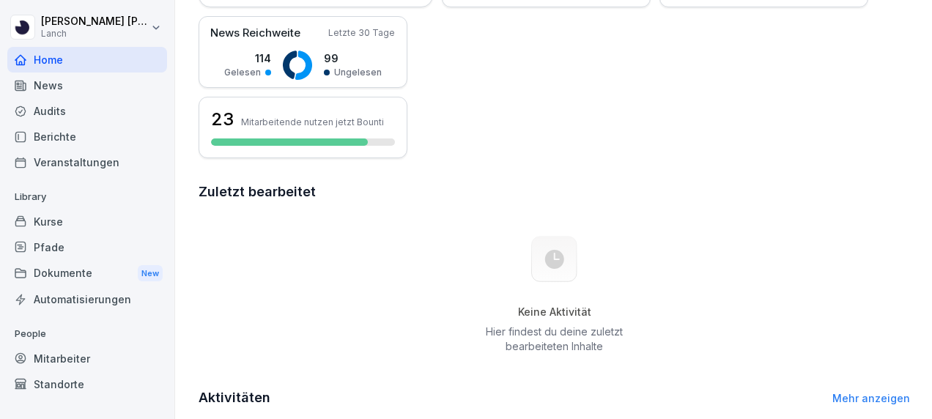
click at [84, 363] on div "Mitarbeiter" at bounding box center [87, 359] width 160 height 26
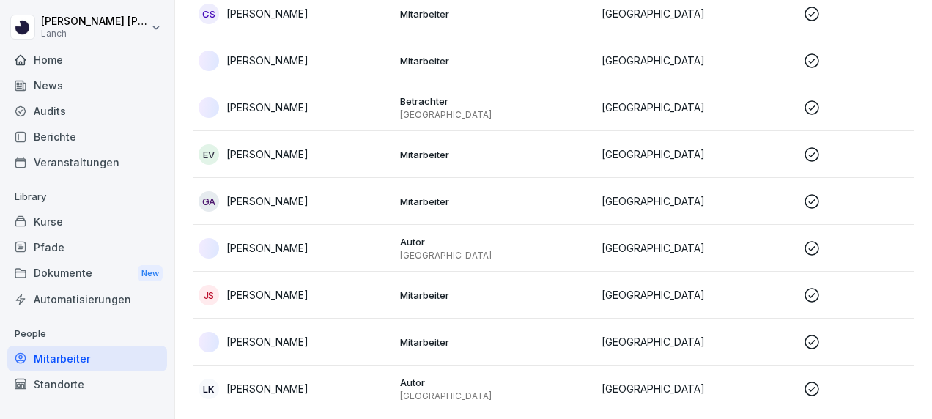
scroll to position [15, 0]
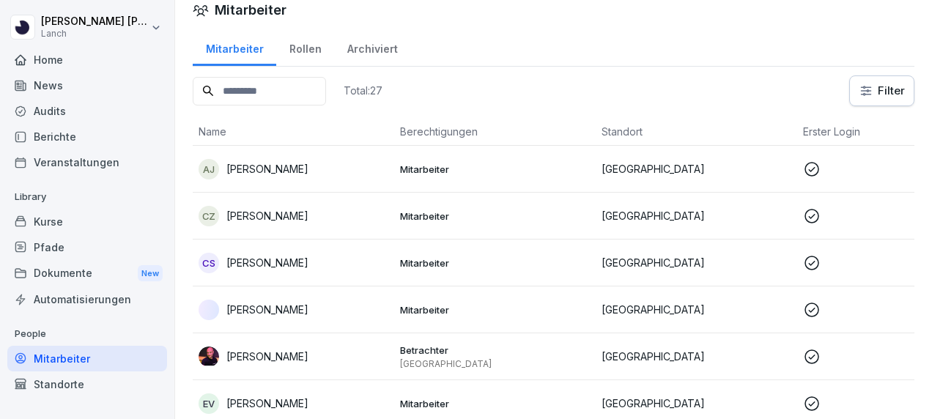
click at [404, 349] on p "Betrachter" at bounding box center [495, 350] width 190 height 13
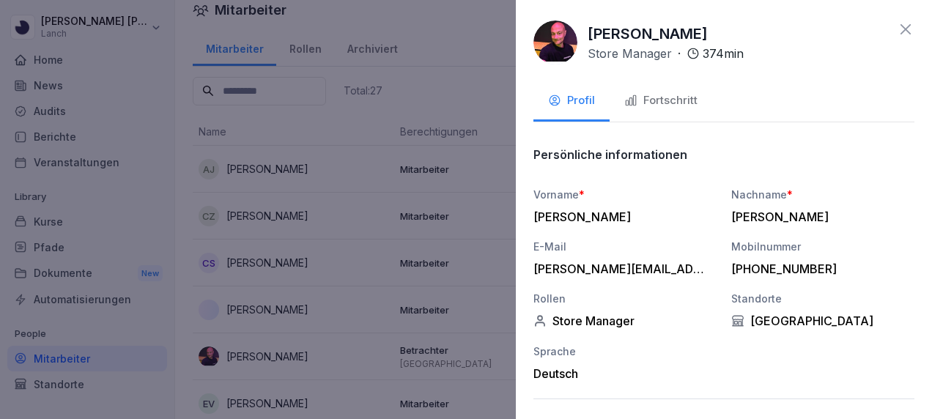
click at [669, 101] on div "Fortschritt" at bounding box center [660, 100] width 73 height 17
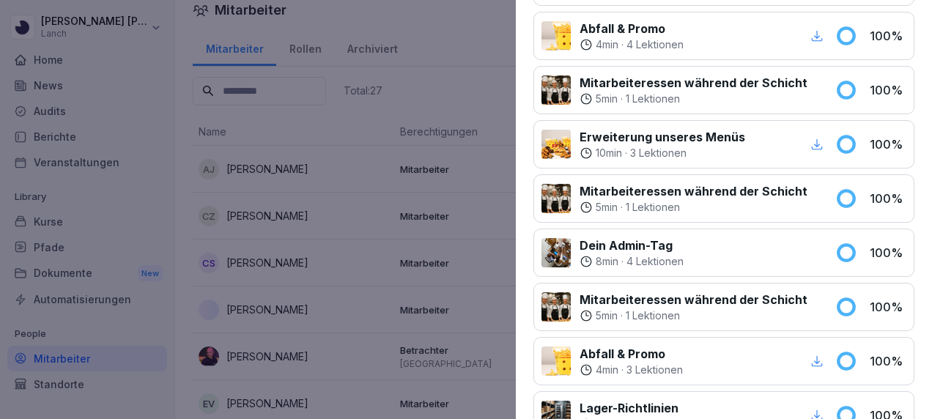
scroll to position [0, 0]
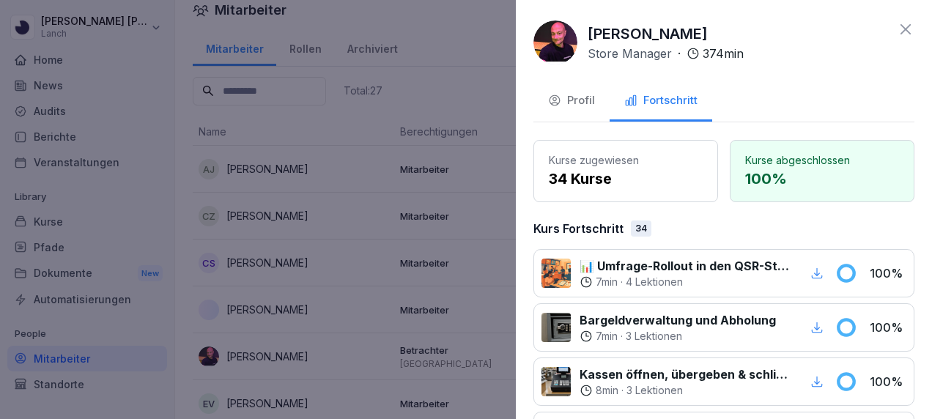
click at [901, 26] on icon at bounding box center [906, 29] width 10 height 10
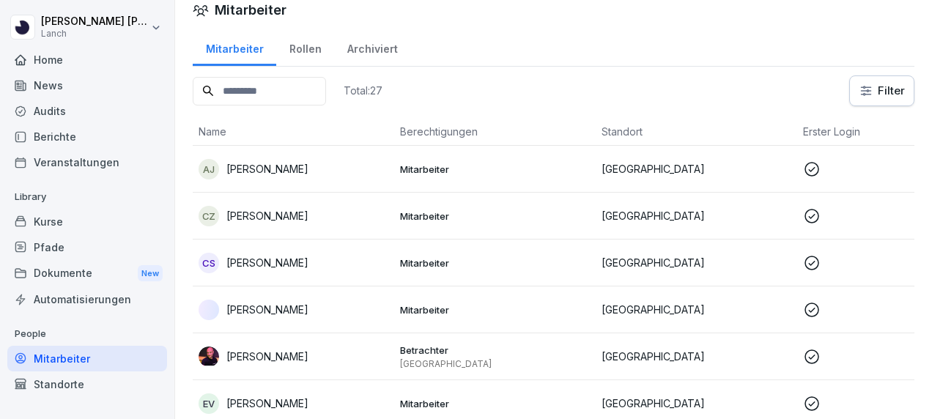
click at [350, 311] on div "[PERSON_NAME]" at bounding box center [294, 310] width 190 height 21
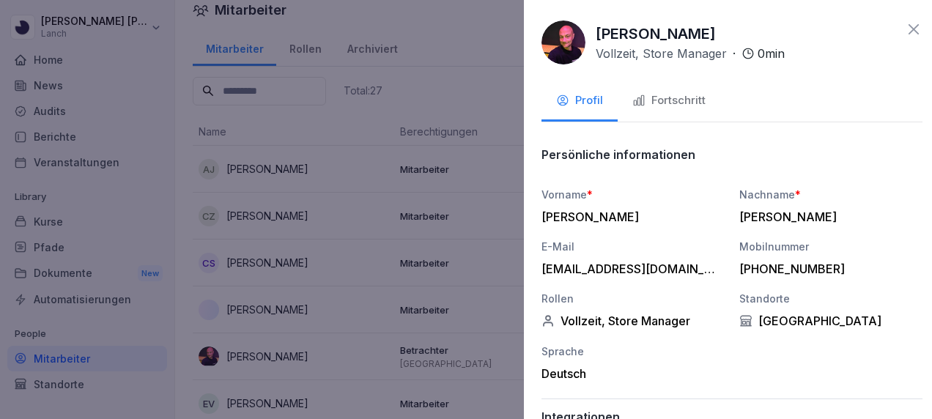
click at [335, 317] on div at bounding box center [466, 209] width 932 height 419
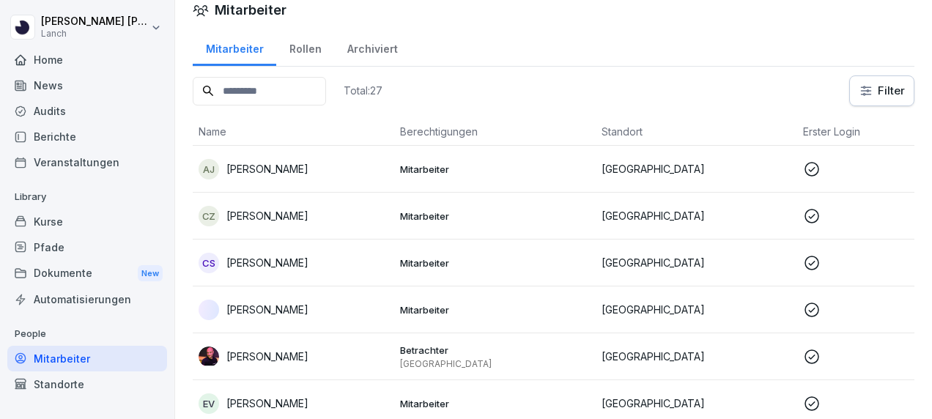
click at [815, 311] on icon at bounding box center [812, 310] width 18 height 18
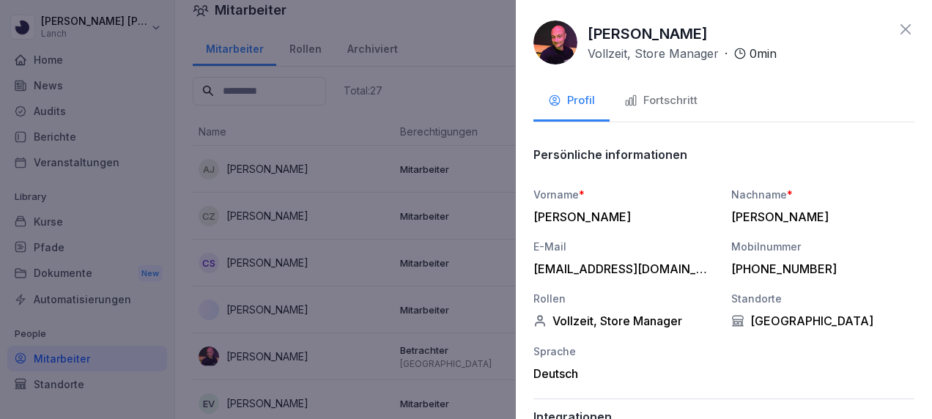
scroll to position [92, 0]
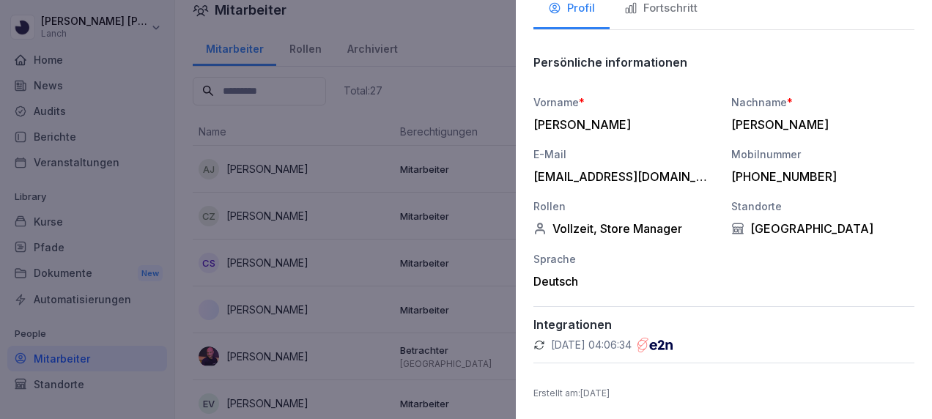
click at [594, 344] on p "24.09.2025, 04:06:34" at bounding box center [591, 345] width 81 height 15
click at [537, 343] on icon at bounding box center [539, 345] width 12 height 12
click at [711, 338] on div "24.09.2025, 04:06:34" at bounding box center [723, 345] width 381 height 15
click at [469, 297] on div at bounding box center [466, 209] width 932 height 419
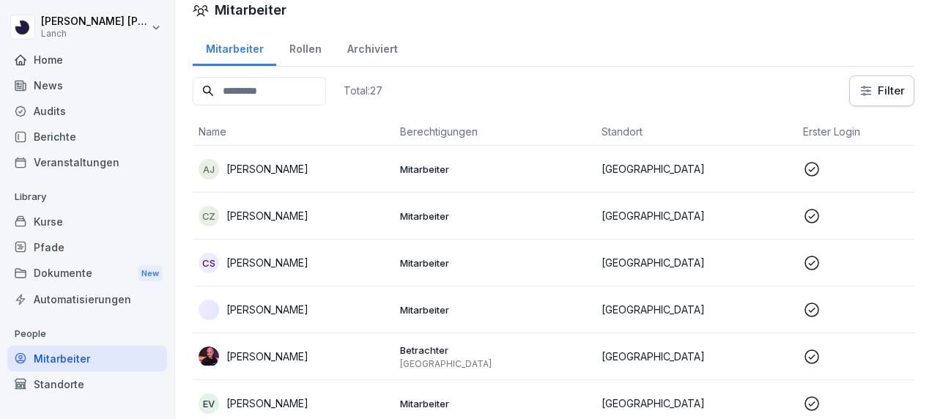
click at [423, 308] on p "Mitarbeiter" at bounding box center [495, 309] width 190 height 13
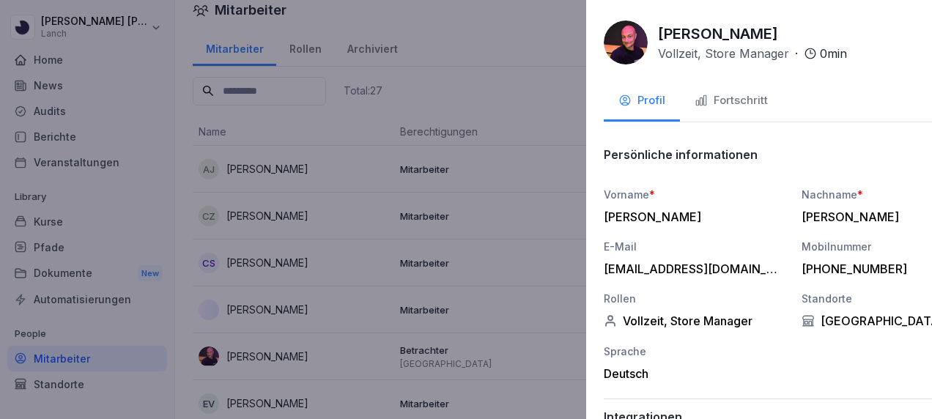
click at [355, 303] on div at bounding box center [466, 209] width 932 height 419
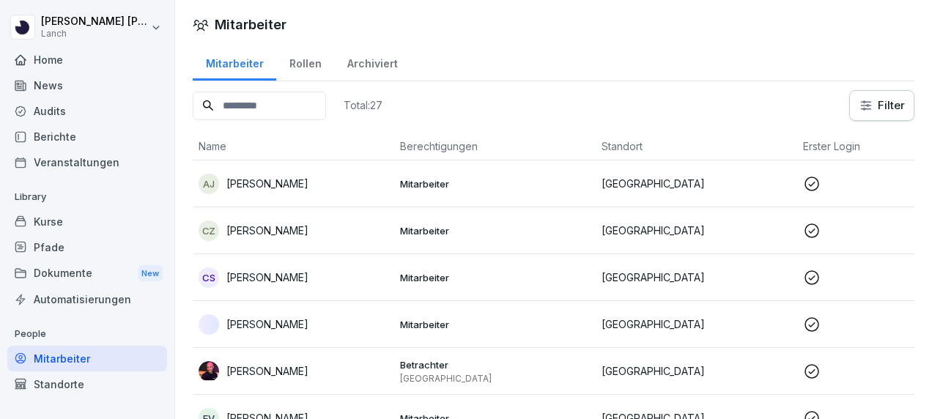
scroll to position [15, 0]
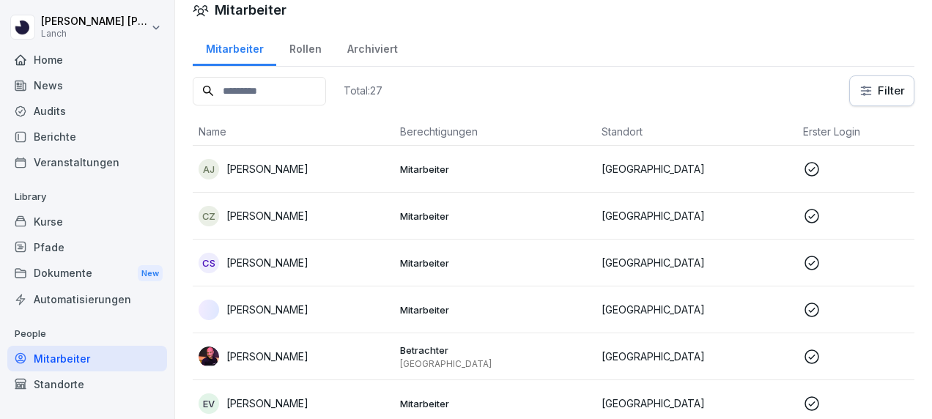
click at [301, 53] on div "Rollen" at bounding box center [305, 47] width 58 height 37
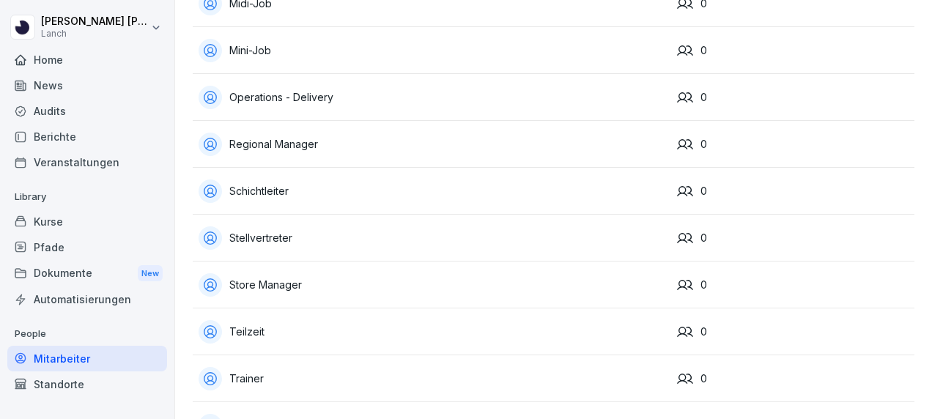
scroll to position [308, 0]
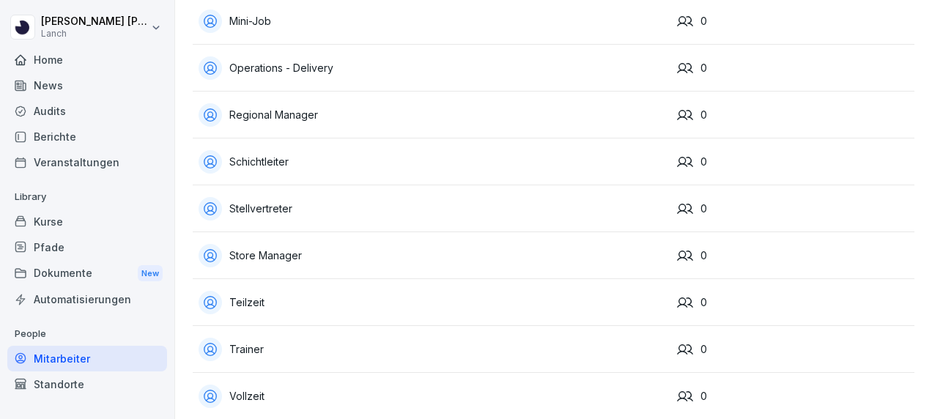
click at [277, 249] on div "Store Manager" at bounding box center [432, 255] width 467 height 23
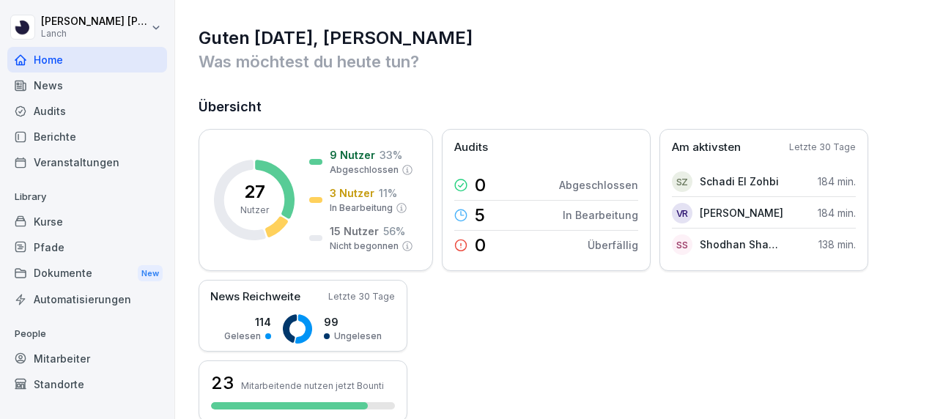
scroll to position [51, 0]
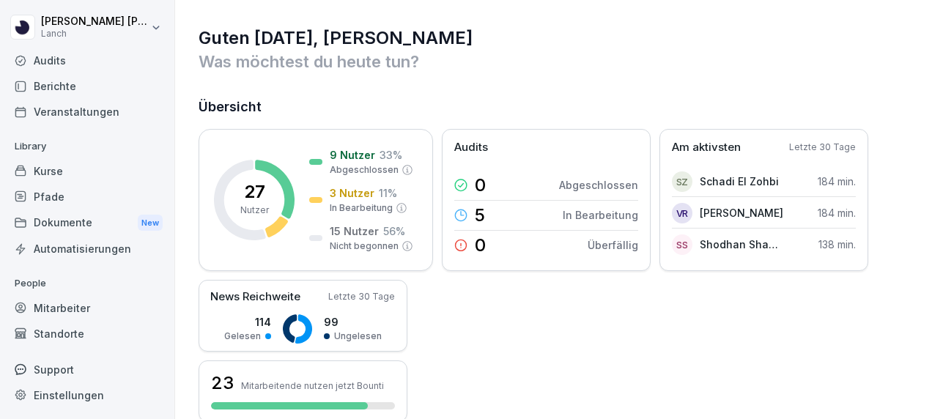
click at [60, 391] on div "Einstellungen" at bounding box center [87, 395] width 160 height 26
select select "**"
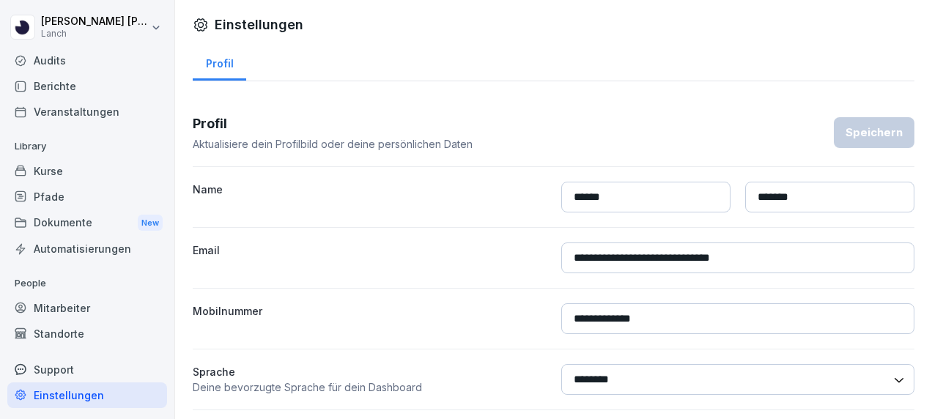
click at [59, 364] on div "Support" at bounding box center [87, 370] width 160 height 26
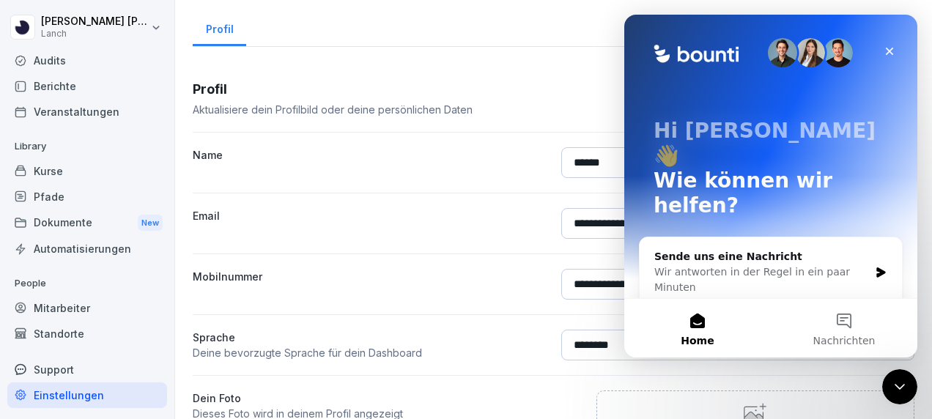
scroll to position [34, 0]
click at [805, 249] on div "Sende uns eine Nachricht" at bounding box center [761, 256] width 215 height 15
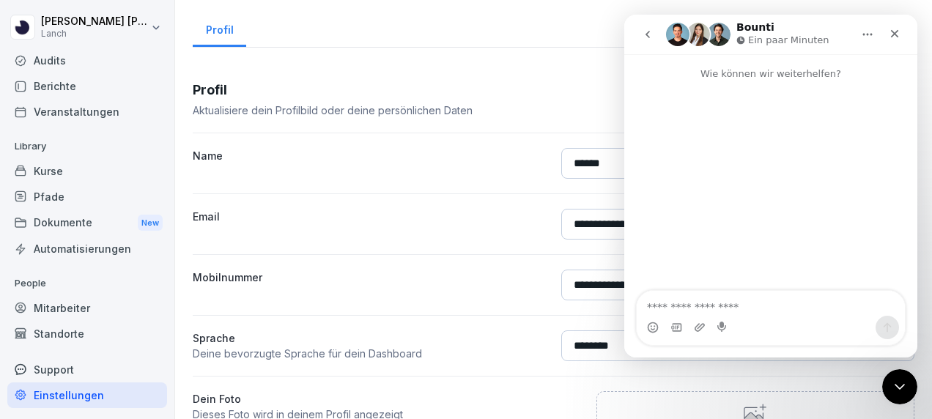
click at [727, 302] on textarea "Nachricht senden..." at bounding box center [771, 303] width 268 height 25
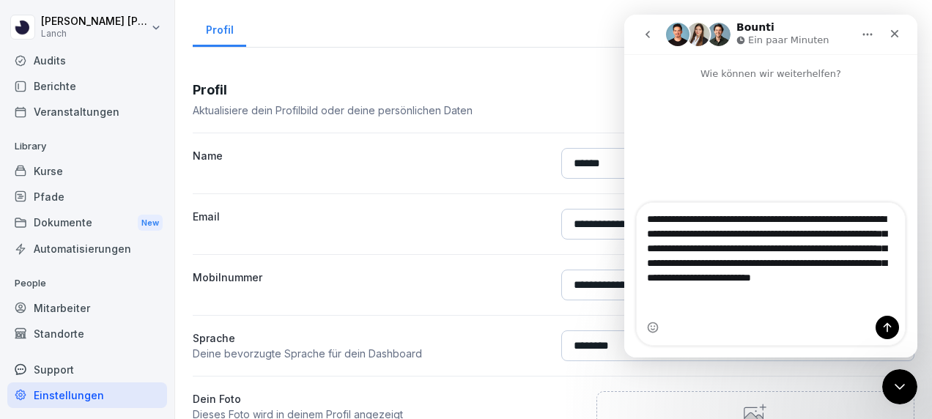
type textarea "**********"
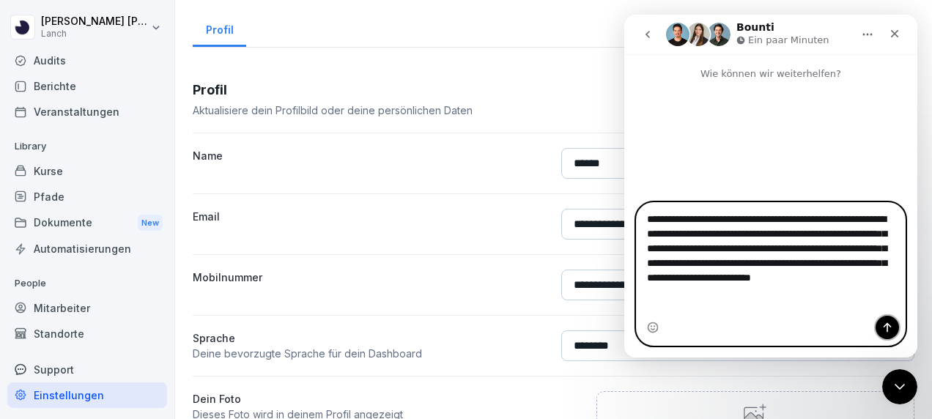
click at [885, 325] on icon "Sende eine Nachricht…" at bounding box center [888, 328] width 8 height 10
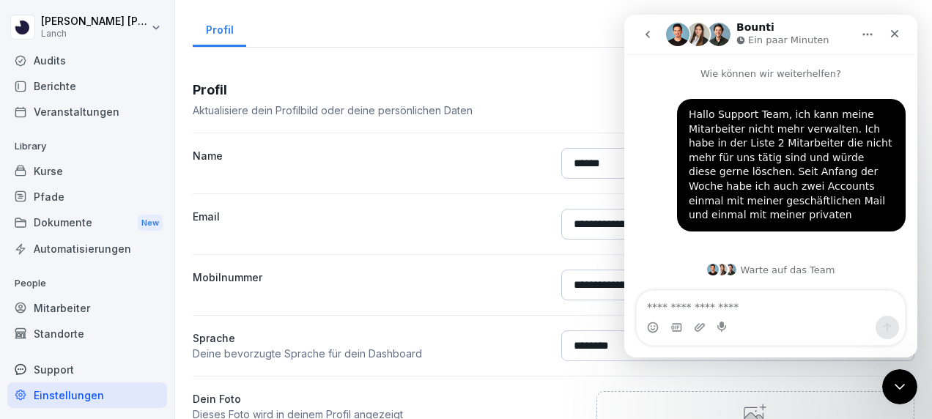
click at [62, 332] on div "Standorte" at bounding box center [87, 334] width 160 height 26
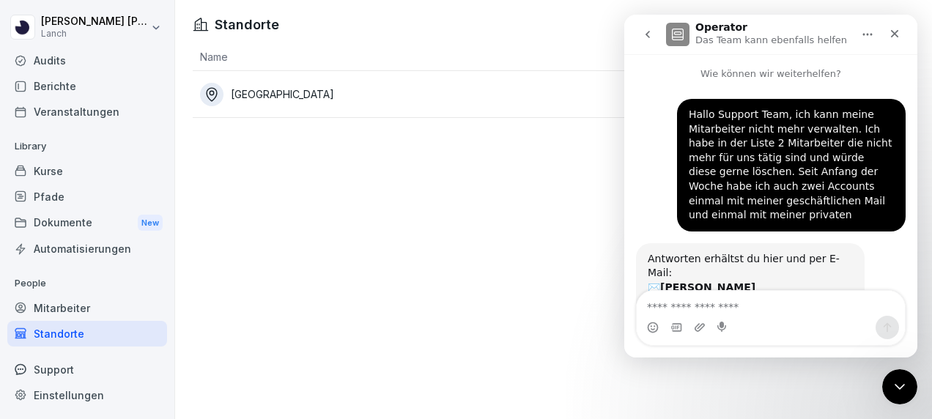
scroll to position [50, 0]
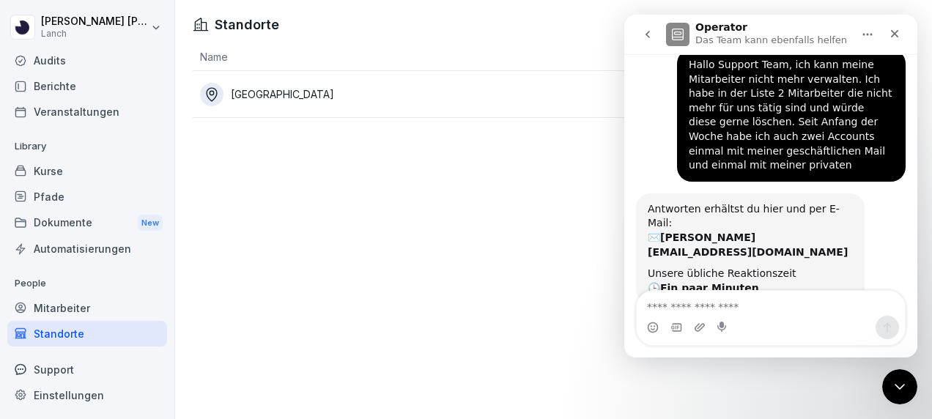
click at [648, 34] on icon "go back" at bounding box center [648, 35] width 12 height 12
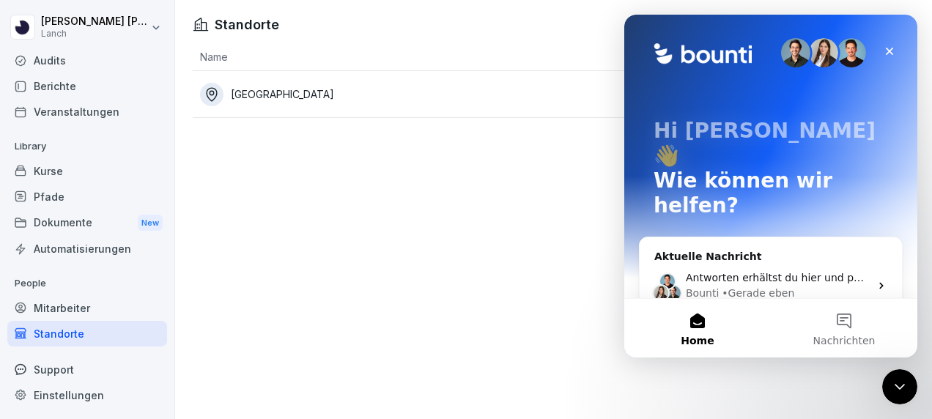
scroll to position [0, 0]
click at [884, 53] on icon "Schließen" at bounding box center [890, 51] width 12 height 12
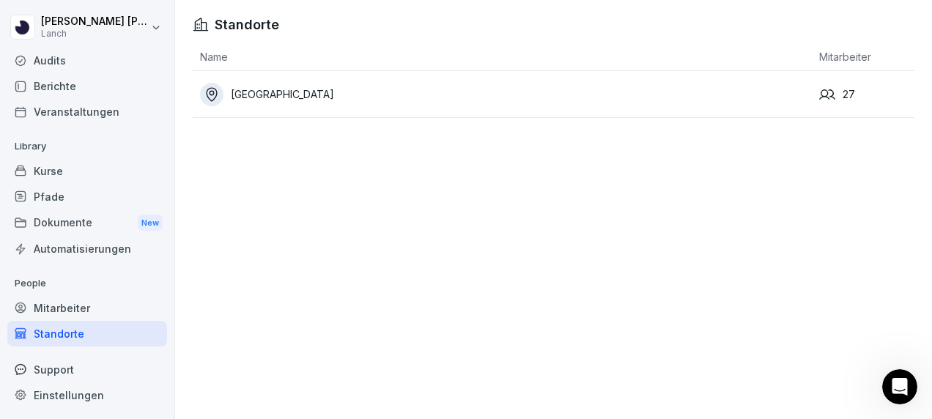
click at [254, 88] on div "[GEOGRAPHIC_DATA]" at bounding box center [506, 94] width 612 height 23
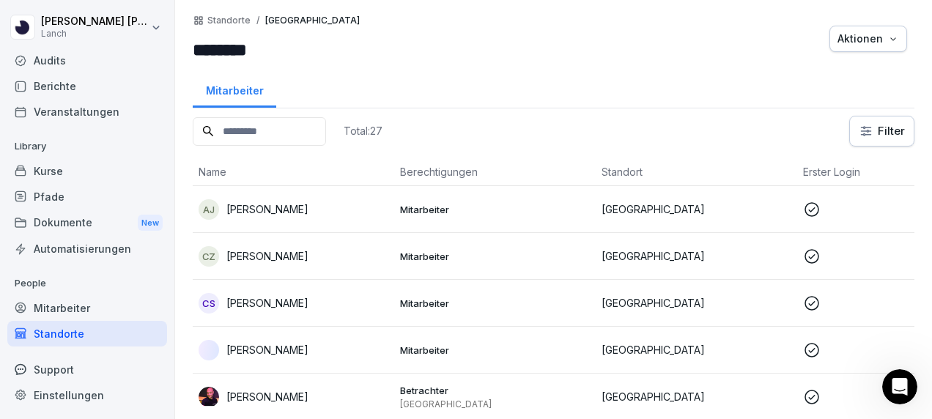
click at [212, 204] on div "AJ" at bounding box center [209, 209] width 21 height 21
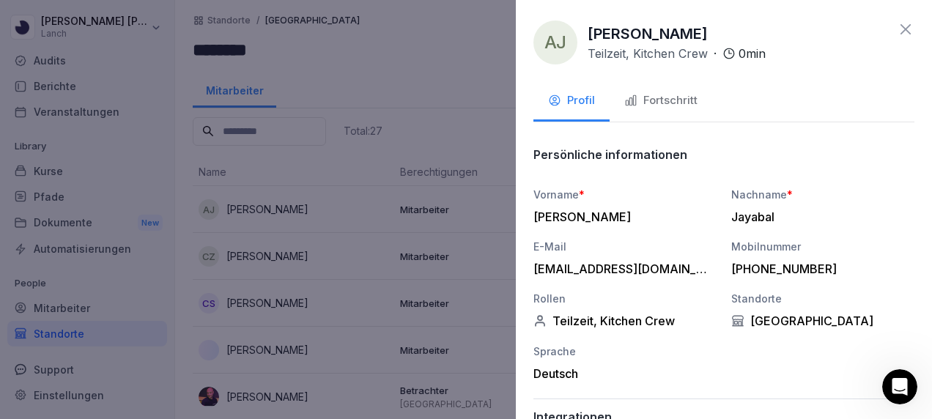
click at [573, 105] on div "Profil" at bounding box center [571, 100] width 47 height 17
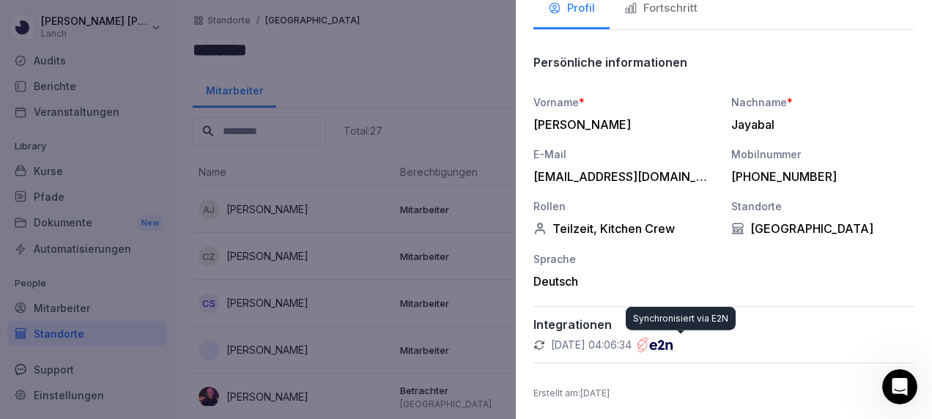
click at [616, 338] on p "[DATE] 04:06:34" at bounding box center [591, 345] width 81 height 15
click at [565, 323] on p "Integrationen" at bounding box center [723, 324] width 381 height 15
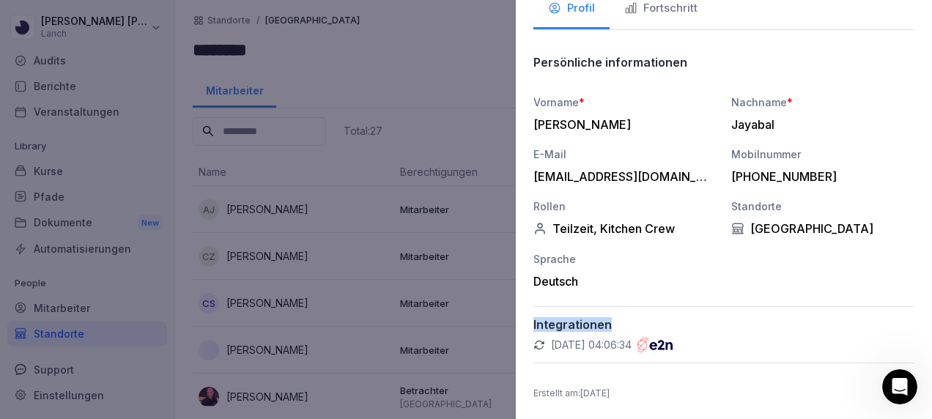
click at [565, 323] on p "Integrationen" at bounding box center [723, 324] width 381 height 15
drag, startPoint x: 565, startPoint y: 323, endPoint x: 678, endPoint y: 273, distance: 123.6
click at [678, 273] on div "Sprache Deutsch" at bounding box center [624, 269] width 183 height 37
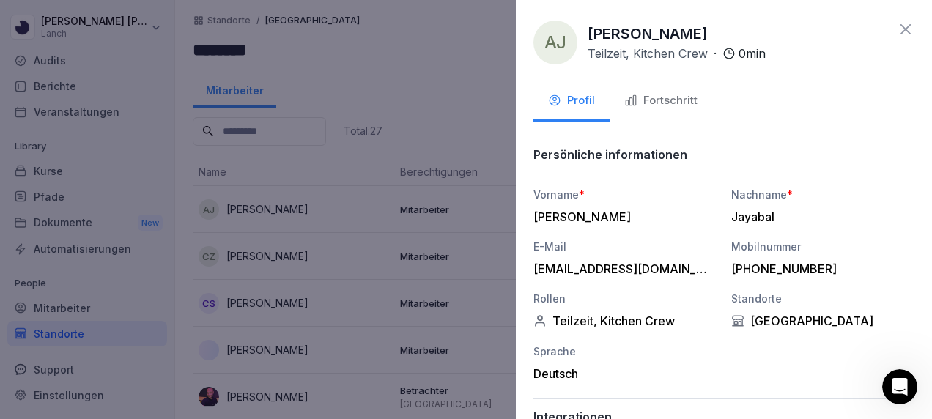
click at [900, 23] on icon at bounding box center [906, 30] width 18 height 18
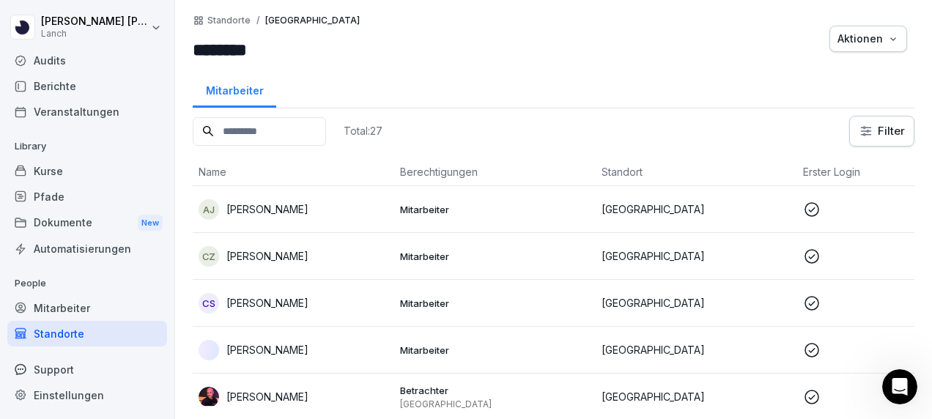
click at [88, 256] on div "Automatisierungen" at bounding box center [87, 249] width 160 height 26
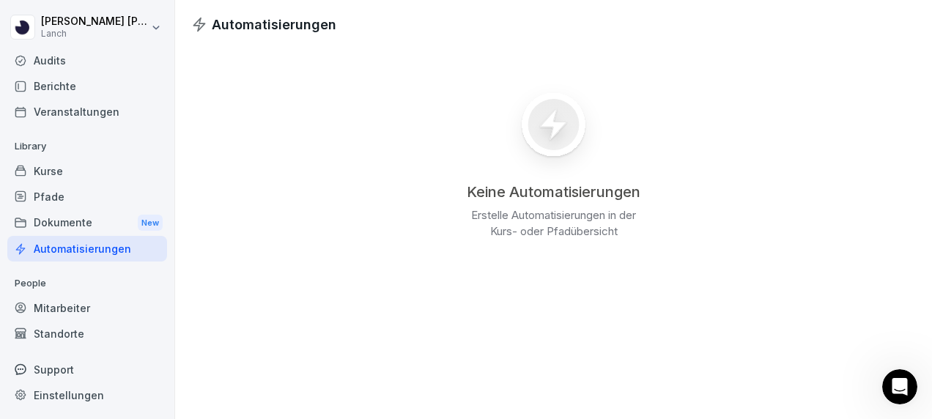
click at [85, 24] on html "Daniel Günther Lanch Home News Audits Berichte Veranstaltungen Library Kurse Pf…" at bounding box center [466, 209] width 932 height 419
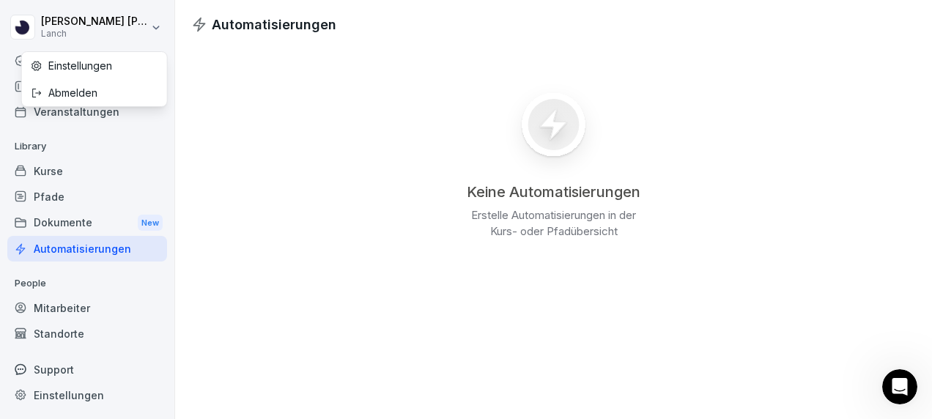
click at [95, 69] on div "Einstellungen" at bounding box center [94, 65] width 145 height 27
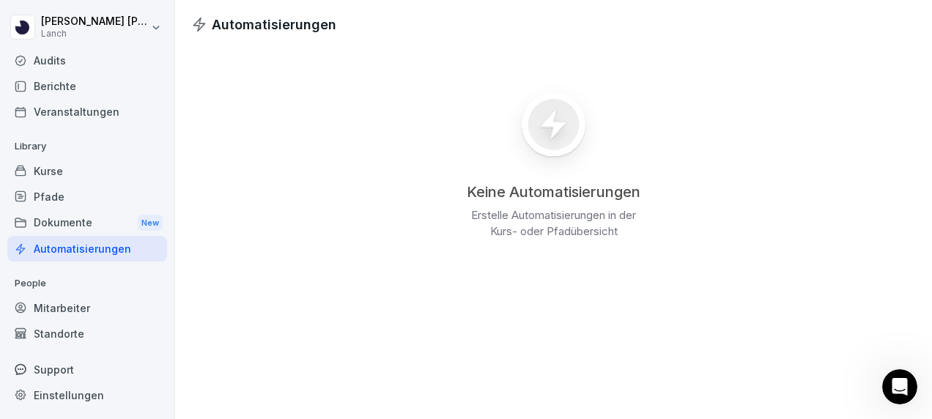
select select "**"
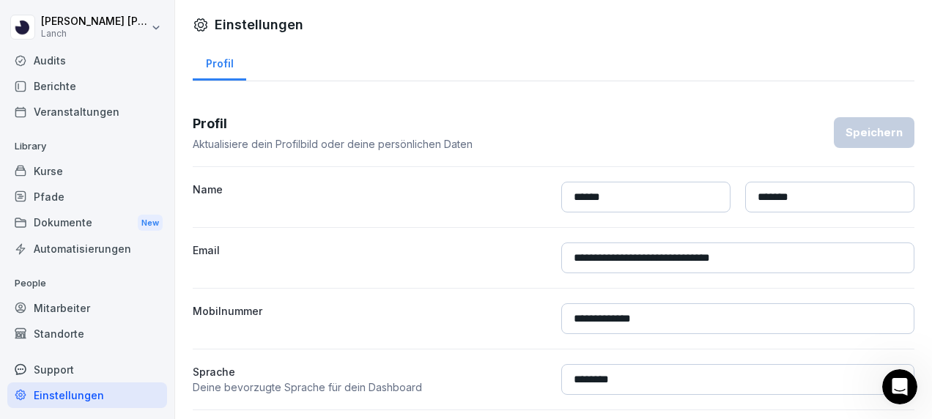
drag, startPoint x: 748, startPoint y: 257, endPoint x: 660, endPoint y: 256, distance: 87.9
click at [660, 256] on input "**********" at bounding box center [738, 258] width 354 height 31
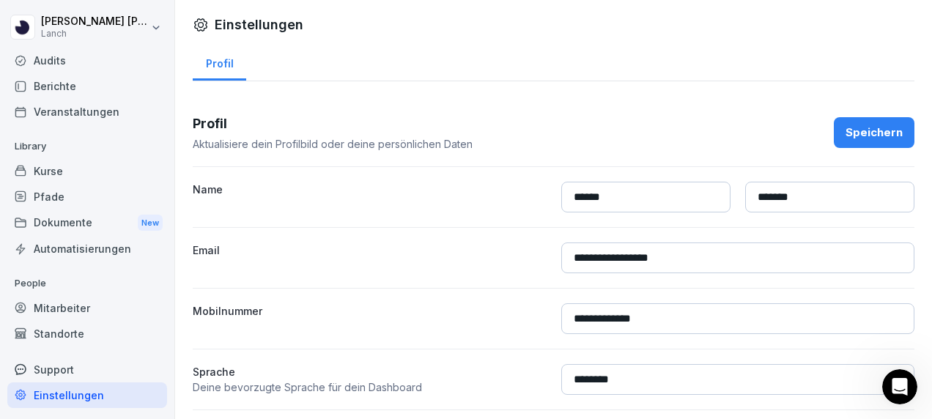
type input "**********"
click at [513, 264] on label "Email" at bounding box center [370, 258] width 354 height 31
click at [878, 133] on div "Speichern" at bounding box center [874, 133] width 57 height 16
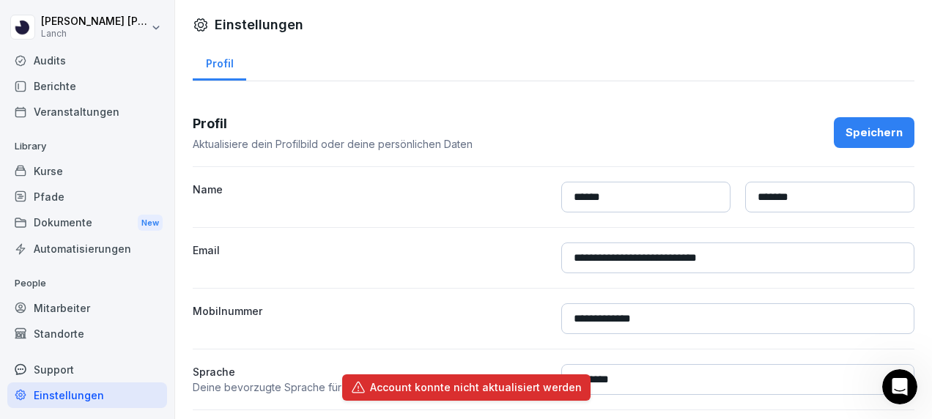
click at [64, 193] on div "Pfade" at bounding box center [87, 197] width 160 height 26
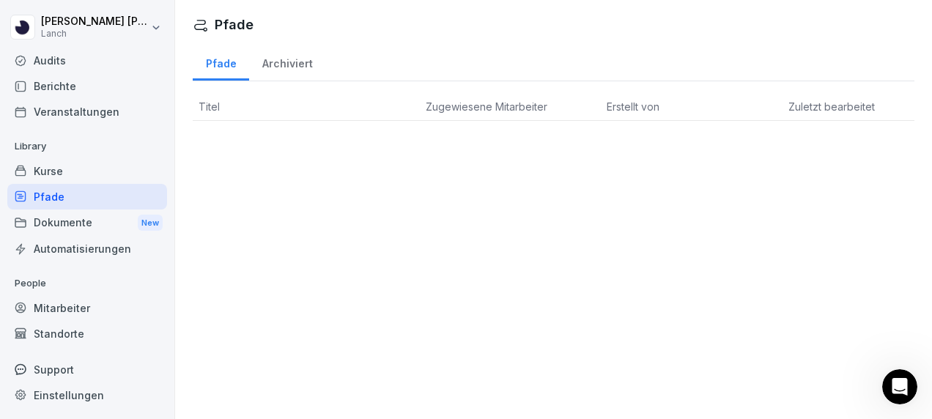
click at [75, 79] on div "Berichte" at bounding box center [87, 86] width 160 height 26
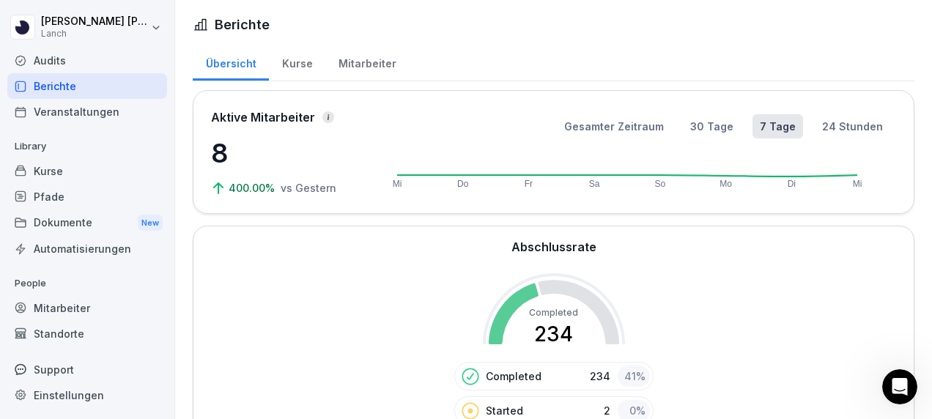
click at [356, 57] on div "Mitarbeiter" at bounding box center [367, 61] width 84 height 37
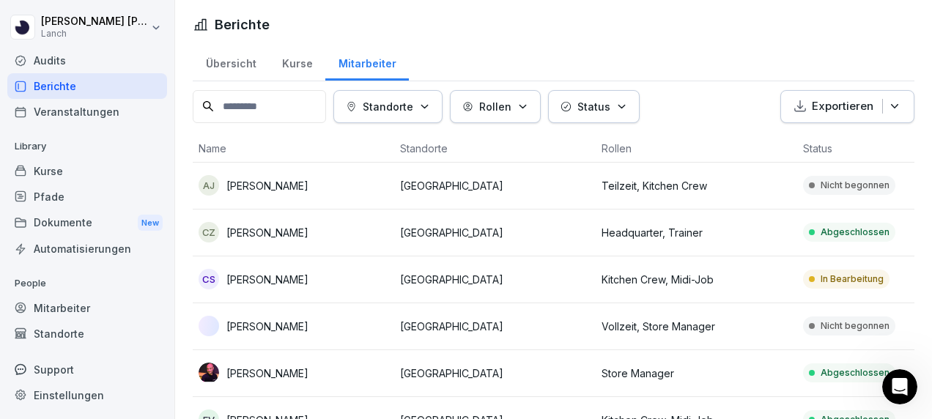
drag, startPoint x: 210, startPoint y: 318, endPoint x: 415, endPoint y: 330, distance: 205.5
click at [415, 330] on p "[GEOGRAPHIC_DATA]" at bounding box center [495, 326] width 190 height 15
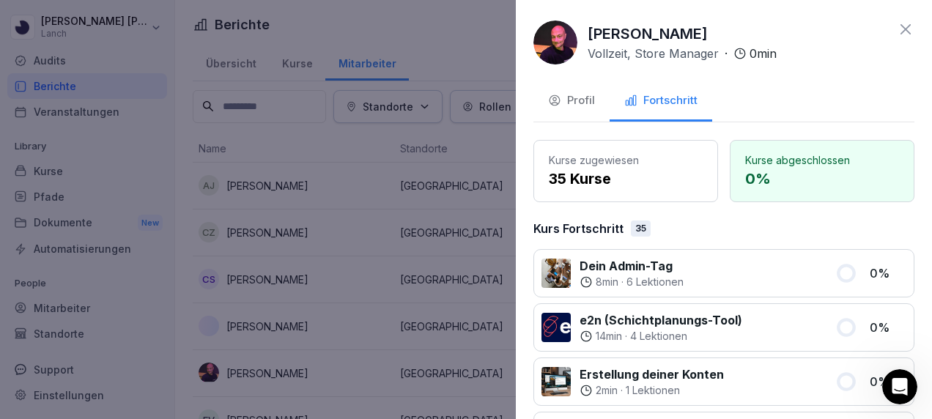
click at [630, 182] on p "35 Kurse" at bounding box center [626, 179] width 154 height 22
click at [577, 155] on p "Kurse zugewiesen" at bounding box center [626, 159] width 154 height 15
click at [576, 103] on div "Profil" at bounding box center [571, 100] width 47 height 17
